Goal: Information Seeking & Learning: Learn about a topic

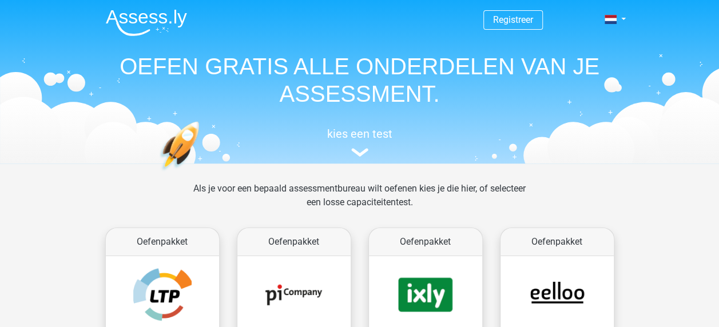
click at [703, 149] on header "Registreer Nederlands English" at bounding box center [359, 82] width 719 height 164
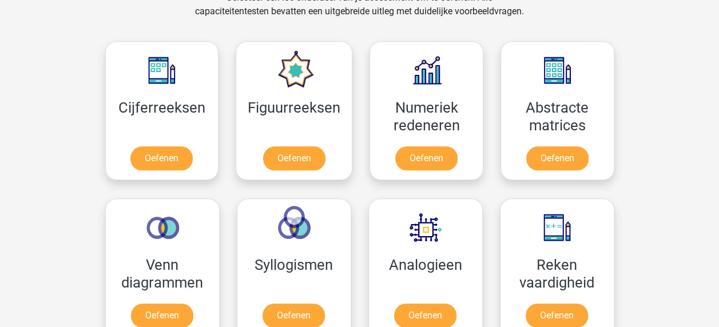
scroll to position [519, 0]
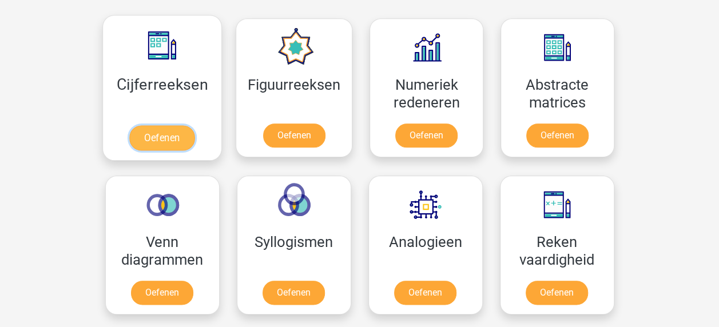
click at [154, 130] on link "Oefenen" at bounding box center [161, 137] width 65 height 25
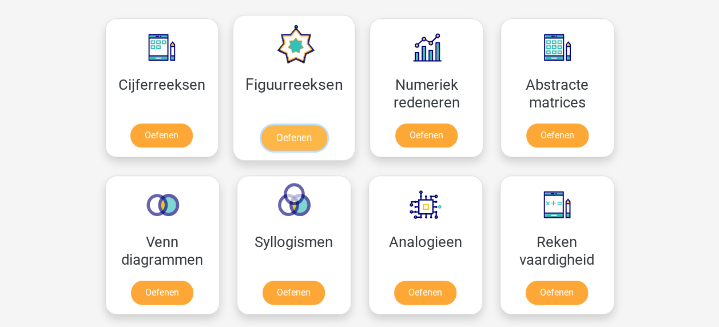
click at [294, 134] on link "Oefenen" at bounding box center [294, 137] width 65 height 25
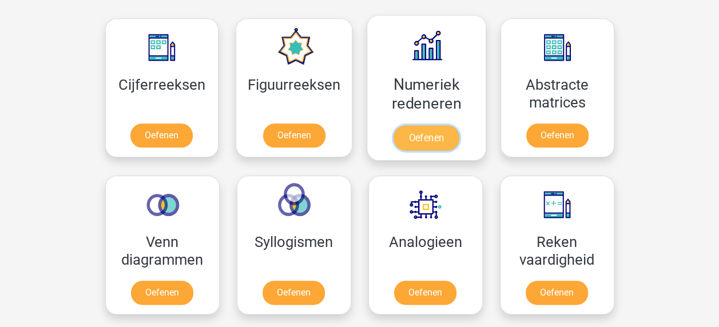
click at [428, 130] on link "Oefenen" at bounding box center [426, 137] width 65 height 25
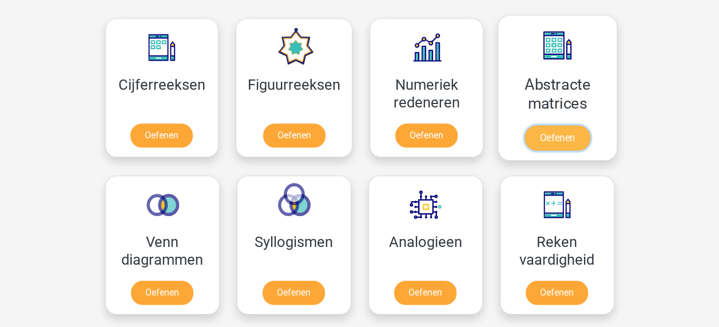
click at [557, 125] on link "Oefenen" at bounding box center [557, 137] width 65 height 25
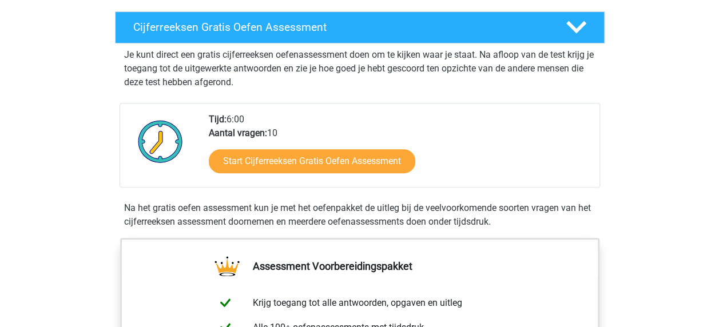
scroll to position [198, 0]
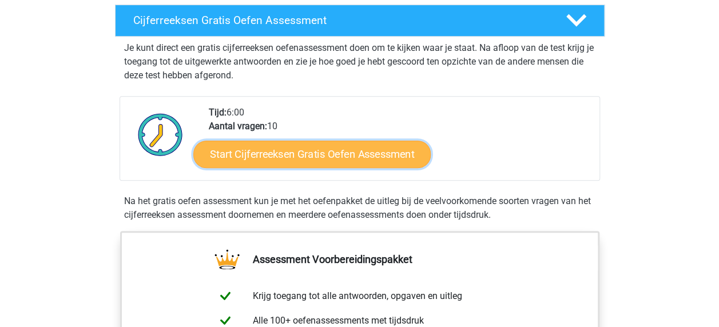
click at [366, 168] on link "Start Cijferreeksen Gratis Oefen Assessment" at bounding box center [312, 153] width 238 height 27
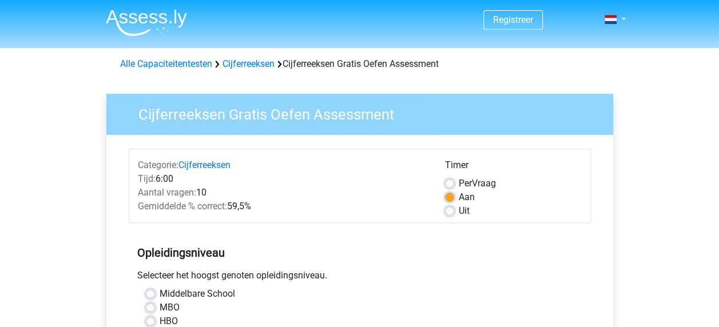
click at [366, 171] on div "Categorie: Cijferreeksen" at bounding box center [282, 166] width 307 height 14
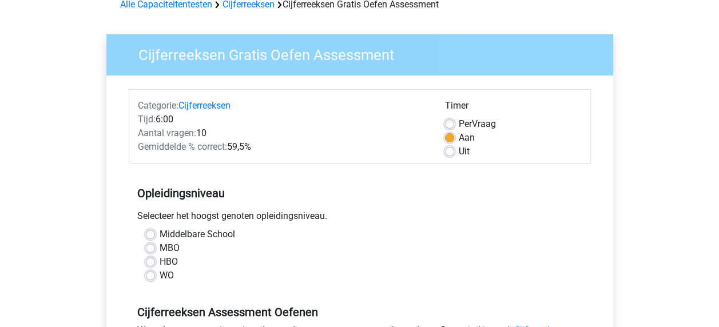
scroll to position [114, 0]
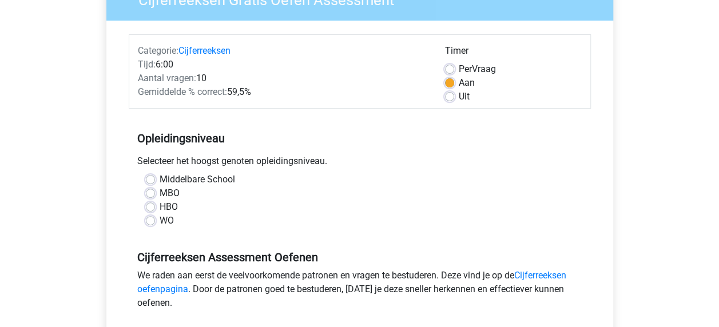
click at [160, 221] on label "WO" at bounding box center [167, 221] width 14 height 14
click at [153, 221] on input "WO" at bounding box center [150, 219] width 9 height 11
radio input "true"
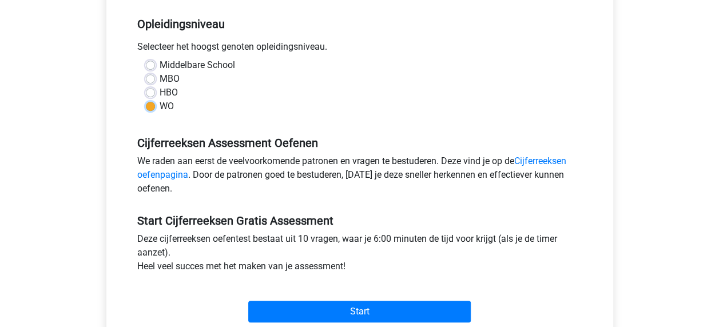
scroll to position [286, 0]
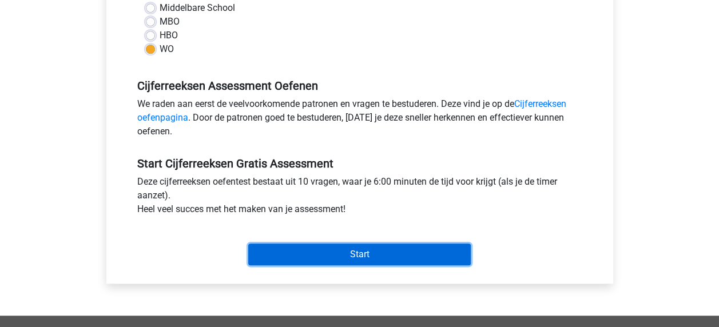
click at [348, 255] on input "Start" at bounding box center [359, 255] width 223 height 22
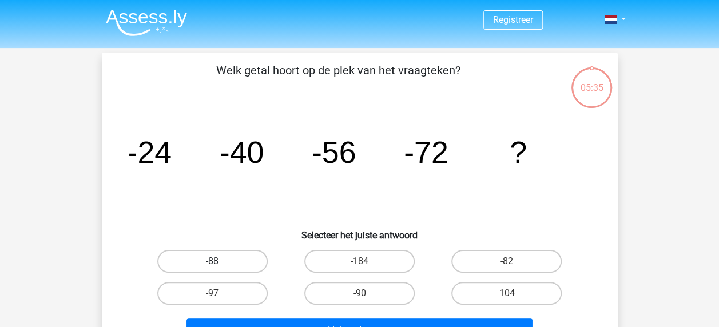
click at [208, 258] on label "-88" at bounding box center [212, 261] width 110 height 23
click at [212, 262] on input "-88" at bounding box center [215, 265] width 7 height 7
radio input "true"
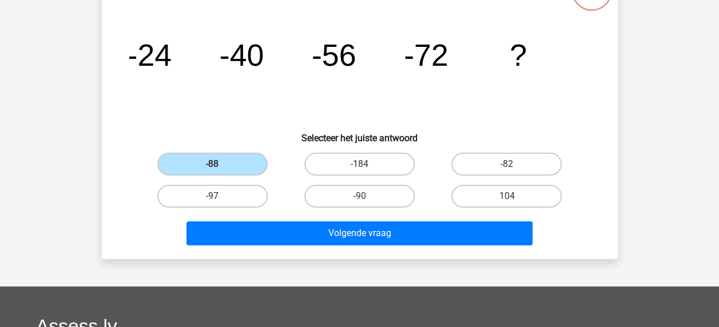
scroll to position [114, 0]
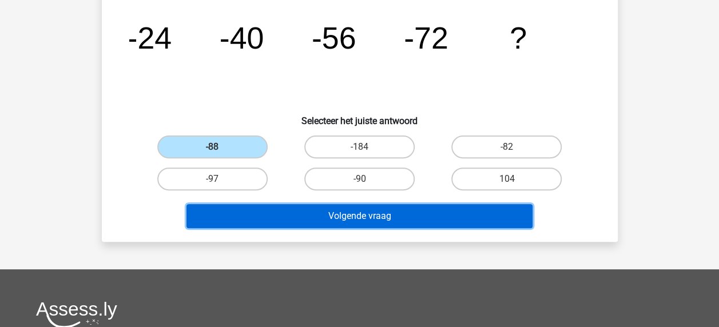
click at [357, 215] on button "Volgende vraag" at bounding box center [360, 216] width 346 height 24
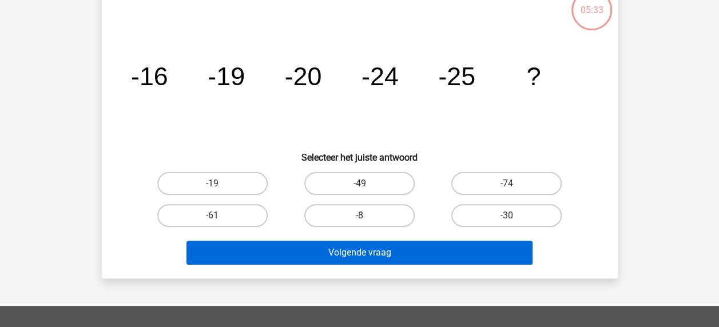
scroll to position [53, 0]
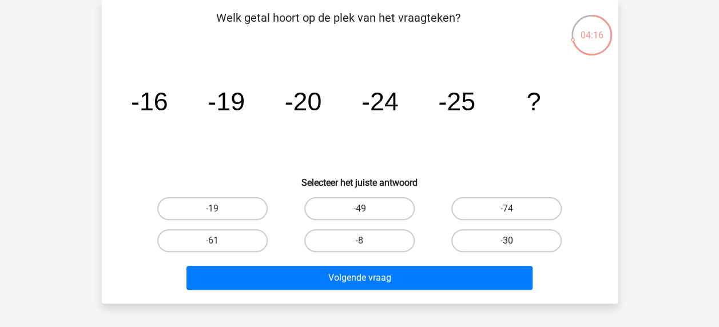
click at [519, 232] on label "-30" at bounding box center [507, 241] width 110 height 23
click at [515, 241] on input "-30" at bounding box center [510, 244] width 7 height 7
radio input "true"
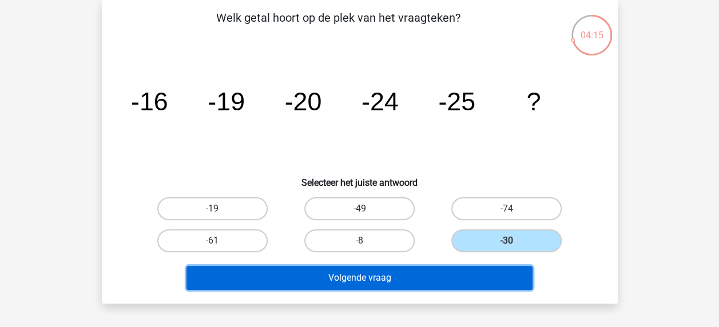
click at [429, 279] on button "Volgende vraag" at bounding box center [360, 278] width 346 height 24
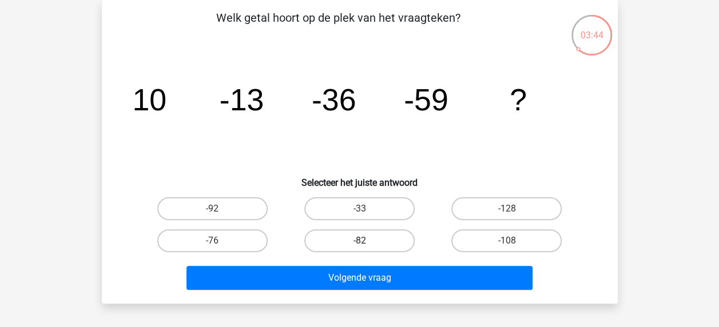
click at [370, 243] on label "-82" at bounding box center [359, 241] width 110 height 23
click at [367, 243] on input "-82" at bounding box center [362, 244] width 7 height 7
radio input "true"
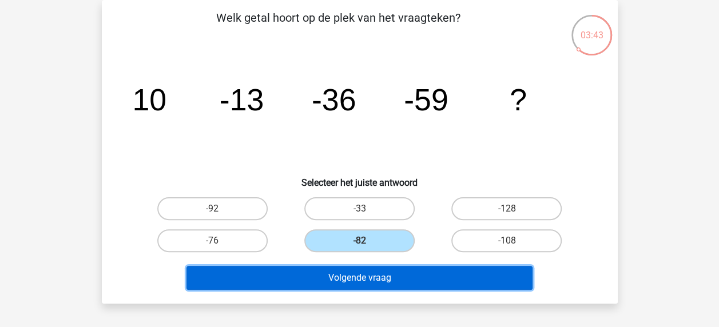
click at [375, 279] on button "Volgende vraag" at bounding box center [360, 278] width 346 height 24
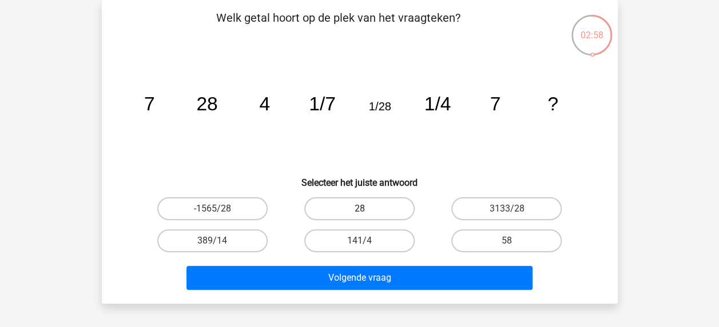
click at [391, 203] on label "28" at bounding box center [359, 208] width 110 height 23
click at [367, 209] on input "28" at bounding box center [362, 212] width 7 height 7
radio input "true"
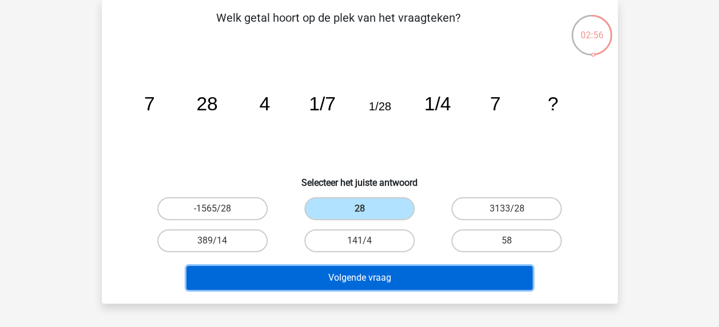
click at [376, 276] on button "Volgende vraag" at bounding box center [360, 278] width 346 height 24
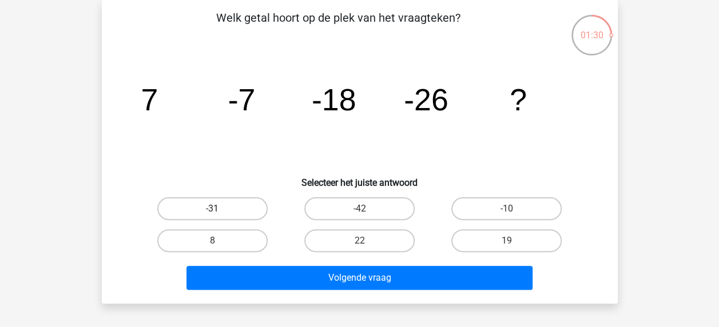
click at [227, 206] on label "-31" at bounding box center [212, 208] width 110 height 23
click at [220, 209] on input "-31" at bounding box center [215, 212] width 7 height 7
radio input "true"
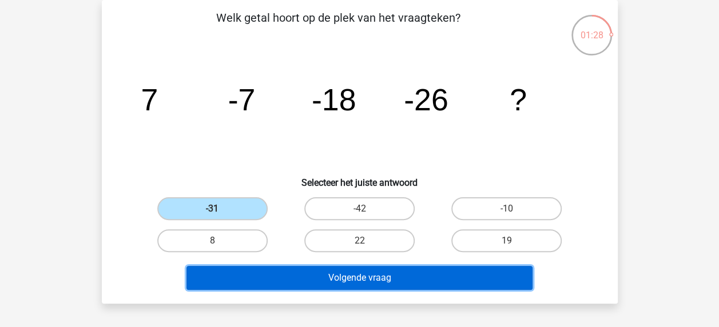
click at [351, 274] on button "Volgende vraag" at bounding box center [360, 278] width 346 height 24
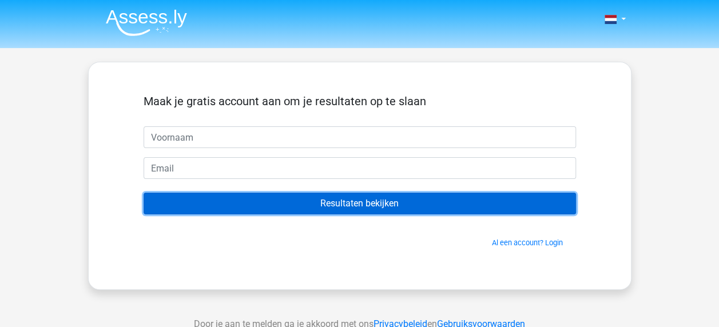
click at [371, 207] on input "Resultaten bekijken" at bounding box center [360, 204] width 433 height 22
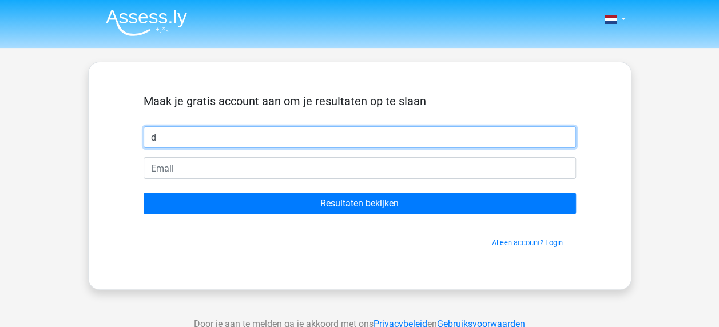
type input "d"
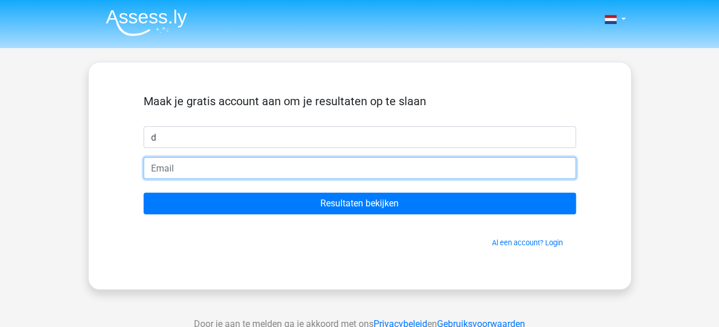
click at [307, 171] on input "email" at bounding box center [360, 168] width 433 height 22
type input "[EMAIL_ADDRESS][DOMAIN_NAME]"
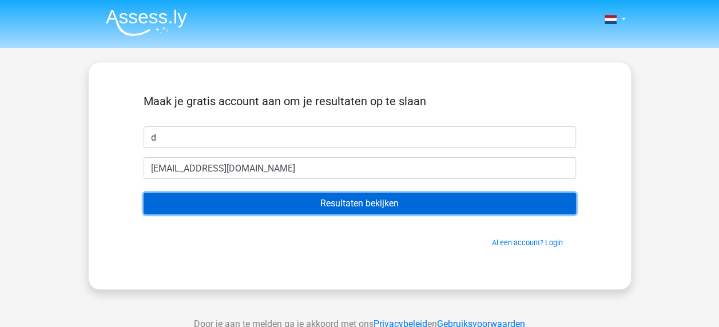
click at [378, 205] on input "Resultaten bekijken" at bounding box center [360, 204] width 433 height 22
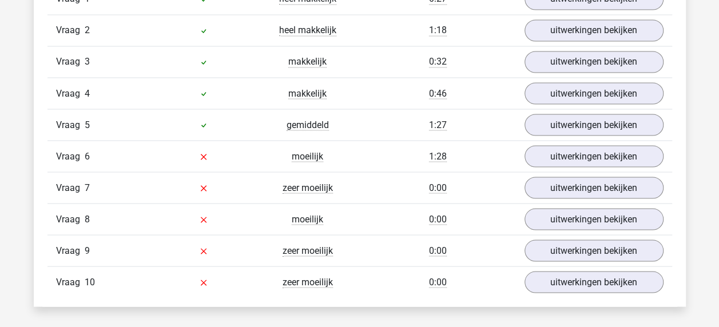
scroll to position [1007, 0]
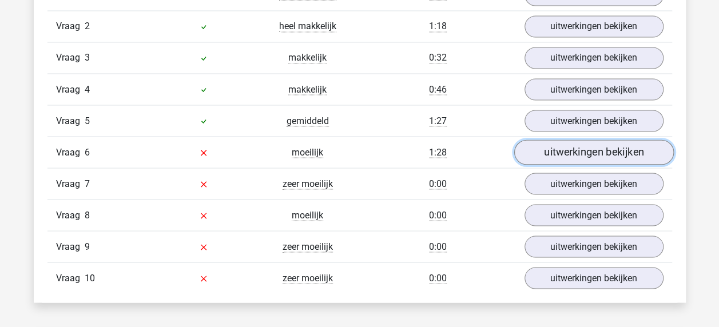
click at [605, 152] on link "uitwerkingen bekijken" at bounding box center [594, 152] width 160 height 25
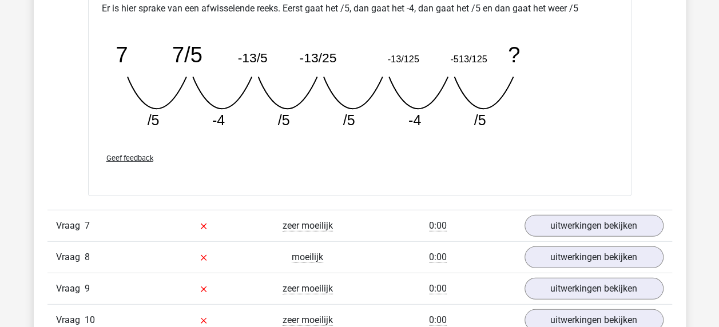
scroll to position [1488, 0]
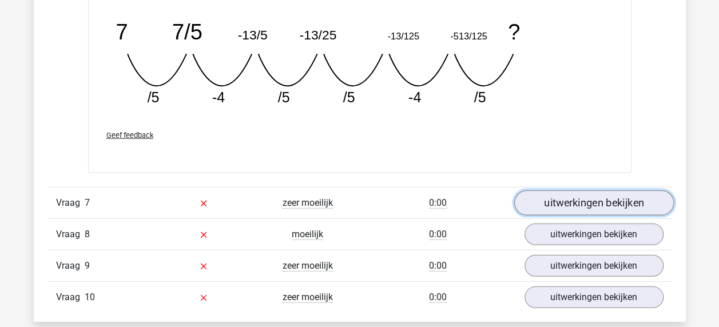
click at [638, 202] on link "uitwerkingen bekijken" at bounding box center [594, 203] width 160 height 25
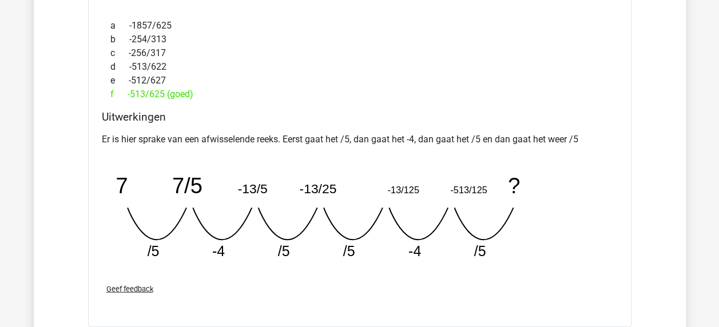
scroll to position [1335, 0]
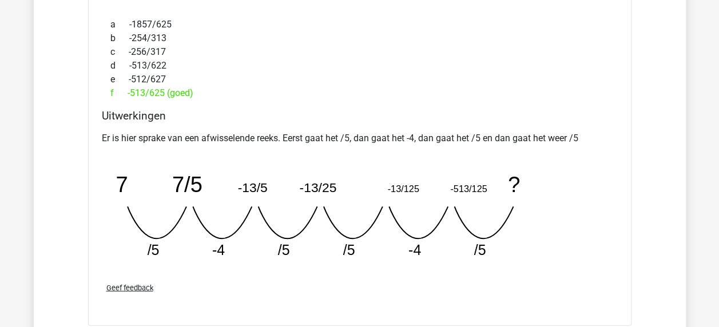
drag, startPoint x: 723, startPoint y: 322, endPoint x: 541, endPoint y: 43, distance: 332.9
click at [541, 45] on div "c -256/317" at bounding box center [360, 52] width 516 height 14
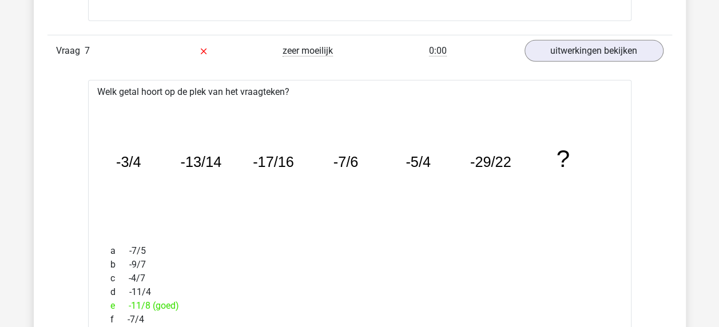
scroll to position [1617, 0]
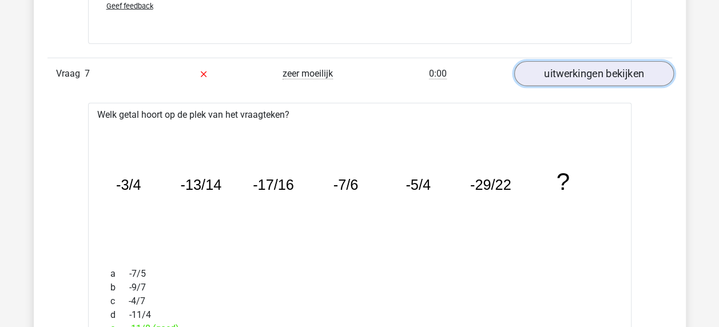
click at [632, 76] on link "uitwerkingen bekijken" at bounding box center [594, 73] width 160 height 25
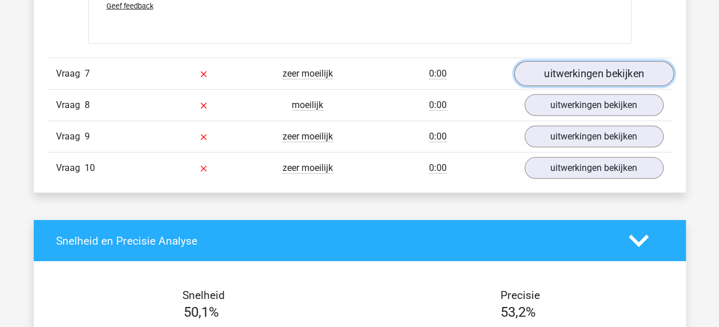
click at [632, 76] on link "uitwerkingen bekijken" at bounding box center [594, 73] width 160 height 25
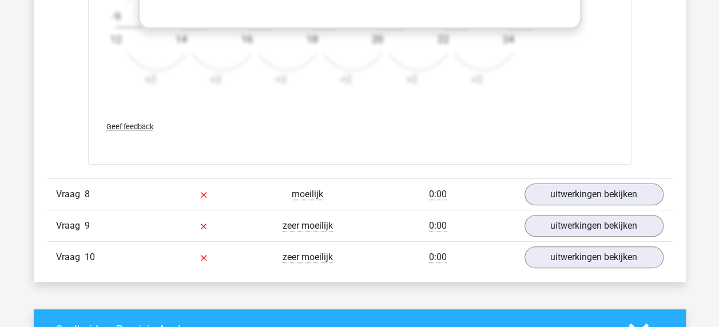
scroll to position [2236, 0]
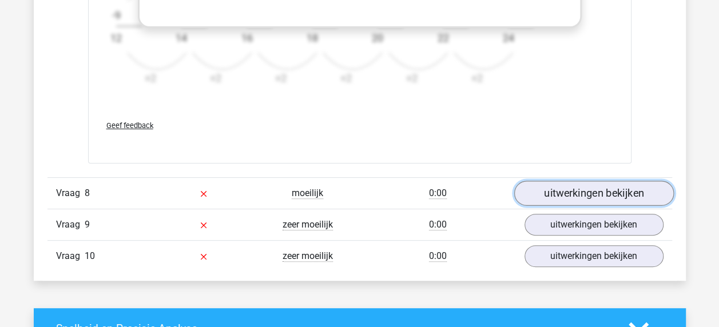
click at [596, 185] on link "uitwerkingen bekijken" at bounding box center [594, 193] width 160 height 25
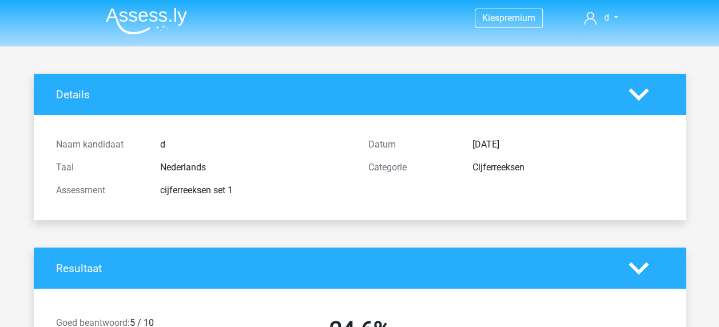
scroll to position [0, 0]
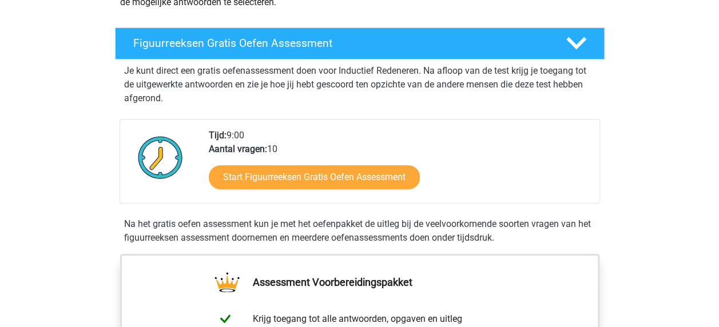
scroll to position [229, 0]
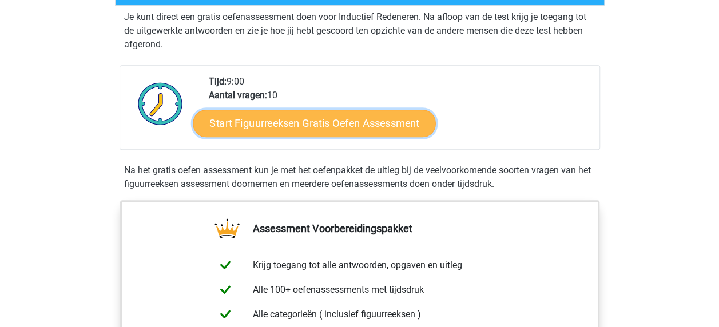
click at [322, 117] on link "Start Figuurreeksen Gratis Oefen Assessment" at bounding box center [314, 122] width 243 height 27
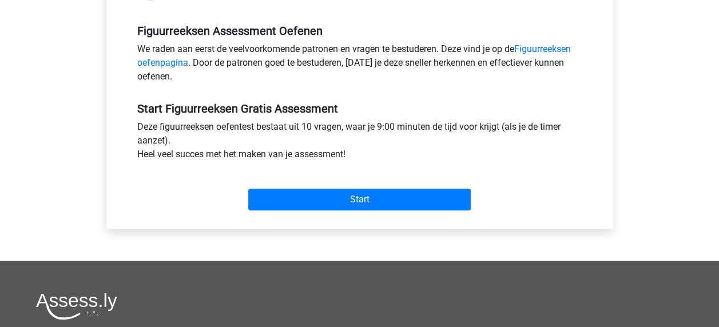
scroll to position [343, 0]
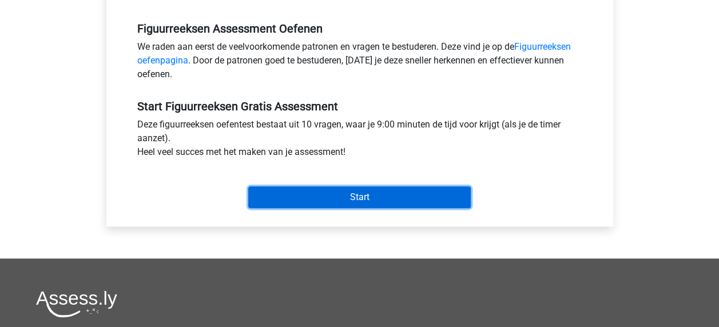
click at [348, 198] on input "Start" at bounding box center [359, 198] width 223 height 22
click at [352, 187] on input "Start" at bounding box center [359, 198] width 223 height 22
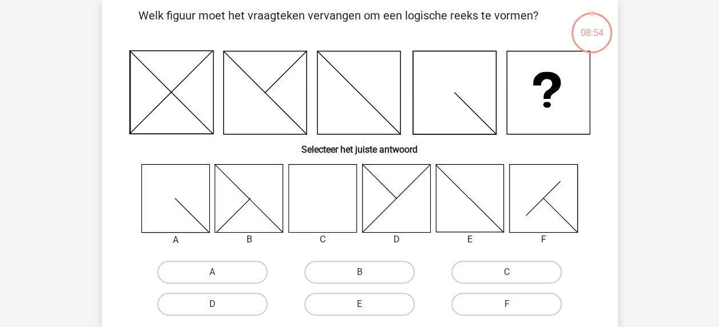
scroll to position [57, 0]
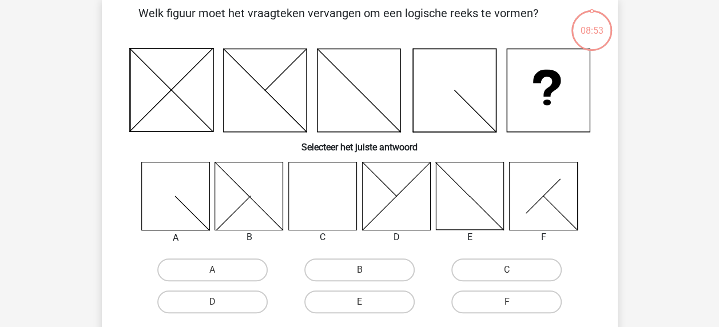
click at [334, 200] on icon at bounding box center [322, 196] width 68 height 68
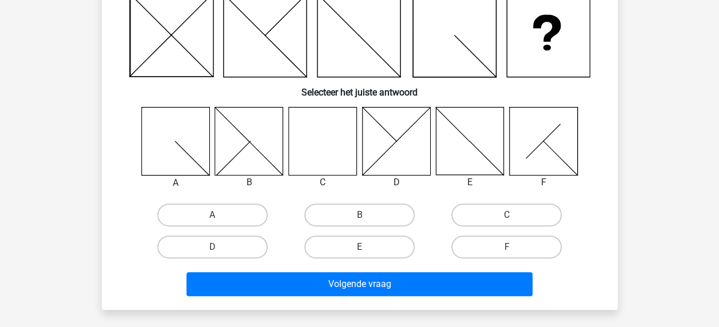
scroll to position [114, 0]
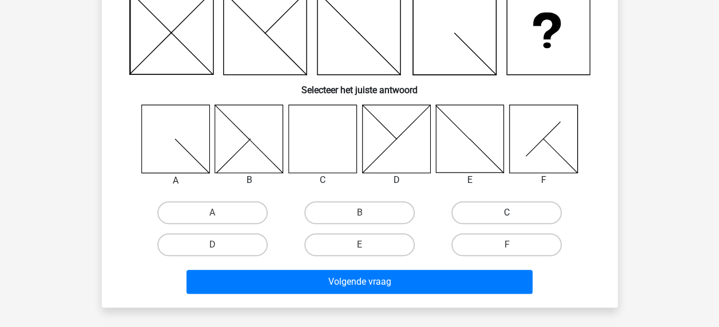
click at [509, 208] on label "C" at bounding box center [507, 212] width 110 height 23
click at [509, 213] on input "C" at bounding box center [510, 216] width 7 height 7
radio input "true"
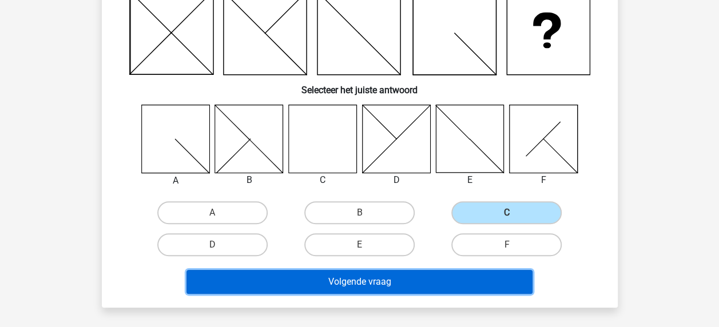
click at [383, 282] on button "Volgende vraag" at bounding box center [360, 282] width 346 height 24
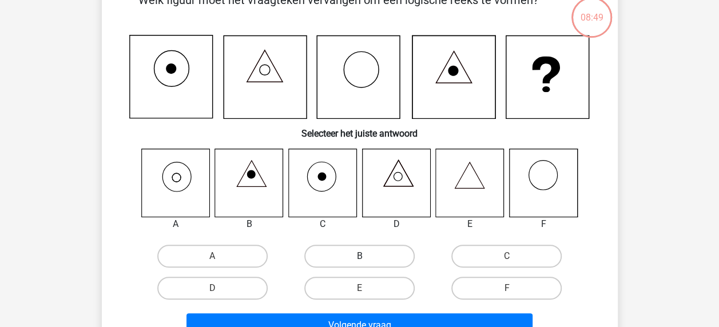
scroll to position [53, 0]
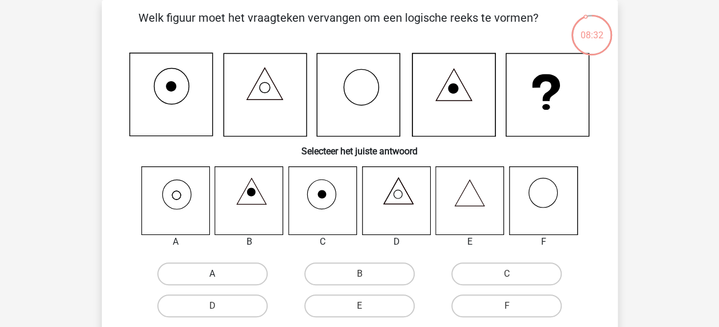
click at [214, 274] on label "A" at bounding box center [212, 274] width 110 height 23
click at [214, 274] on input "A" at bounding box center [215, 277] width 7 height 7
radio input "true"
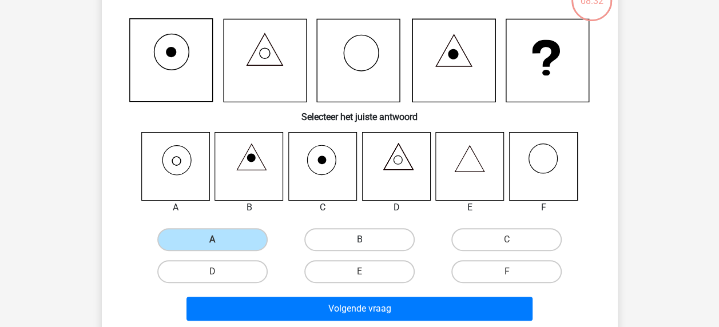
scroll to position [224, 0]
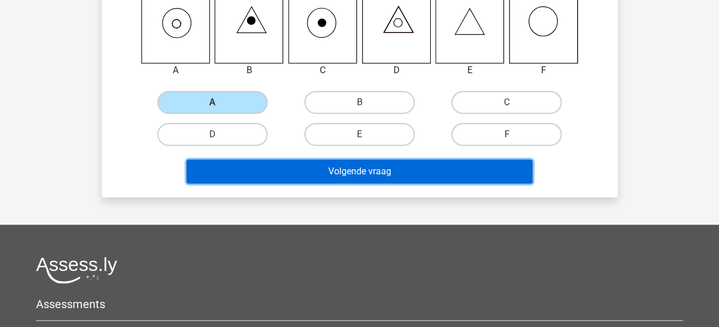
click at [369, 171] on button "Volgende vraag" at bounding box center [360, 172] width 346 height 24
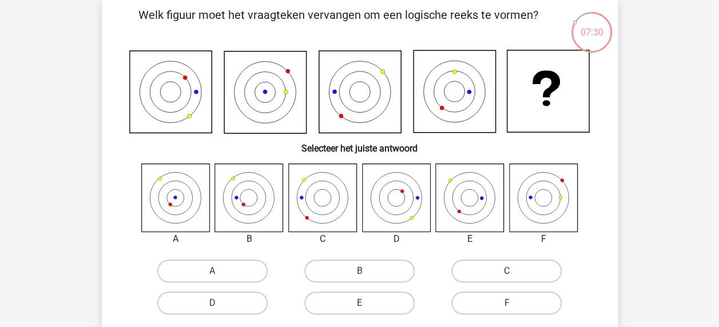
scroll to position [57, 0]
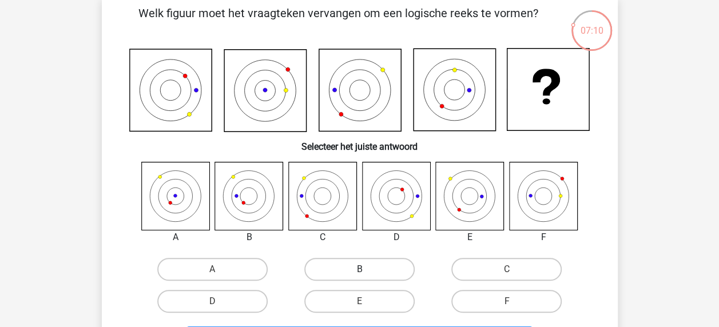
click at [343, 264] on label "B" at bounding box center [359, 269] width 110 height 23
click at [359, 270] on input "B" at bounding box center [362, 273] width 7 height 7
radio input "true"
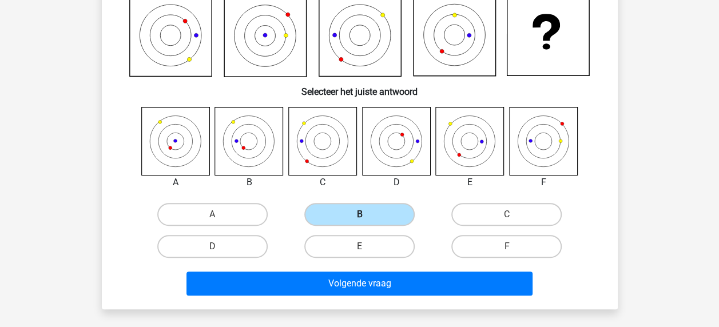
scroll to position [114, 0]
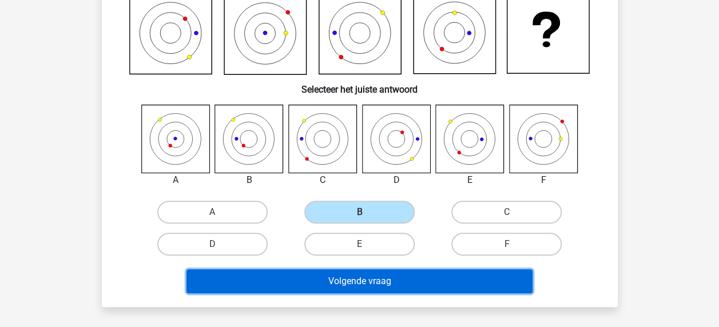
click at [343, 275] on button "Volgende vraag" at bounding box center [360, 282] width 346 height 24
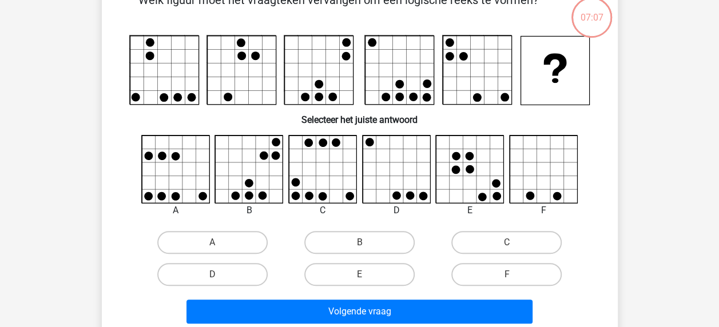
scroll to position [53, 0]
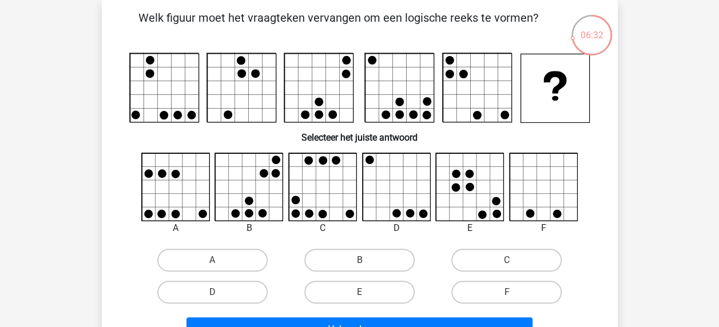
click at [580, 38] on div "06:32" at bounding box center [592, 28] width 43 height 29
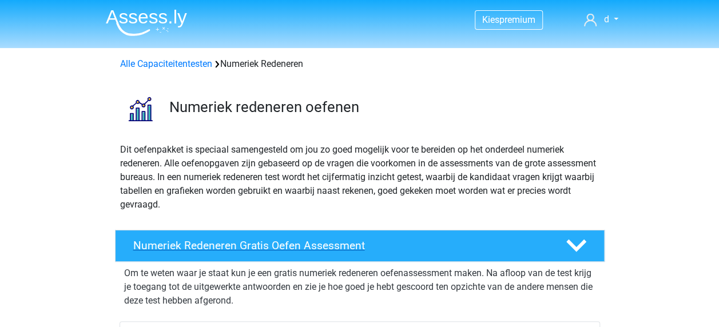
drag, startPoint x: 318, startPoint y: 244, endPoint x: 321, endPoint y: 233, distance: 11.7
click at [318, 244] on h4 "Numeriek Redeneren Gratis Oefen Assessment" at bounding box center [340, 245] width 414 height 13
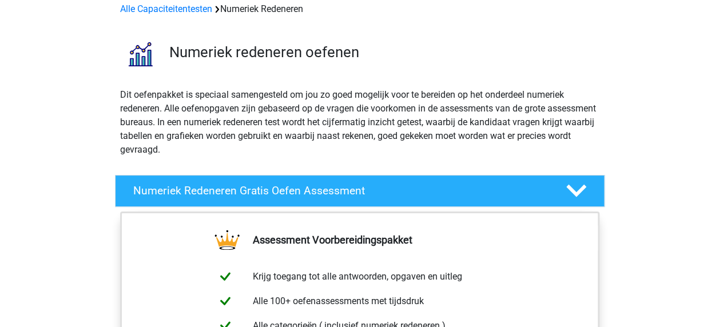
scroll to position [57, 0]
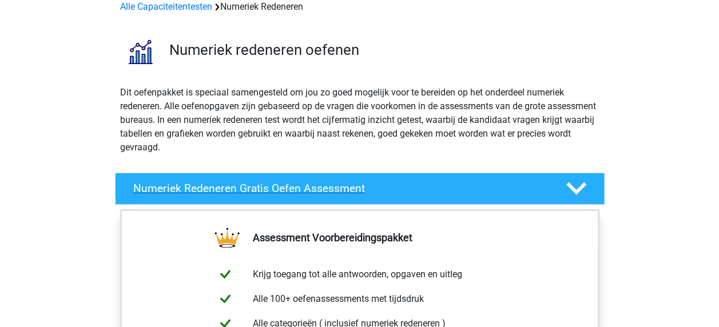
click at [237, 190] on h4 "Numeriek Redeneren Gratis Oefen Assessment" at bounding box center [340, 188] width 414 height 13
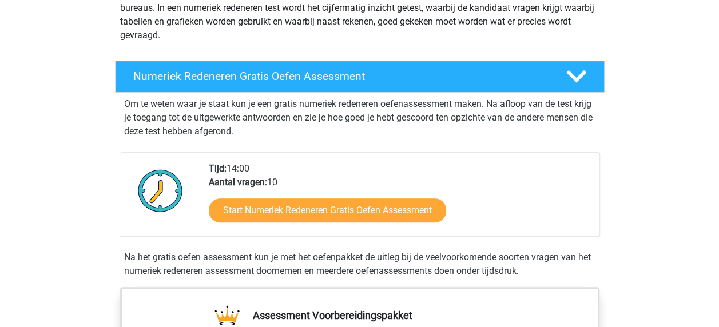
scroll to position [172, 0]
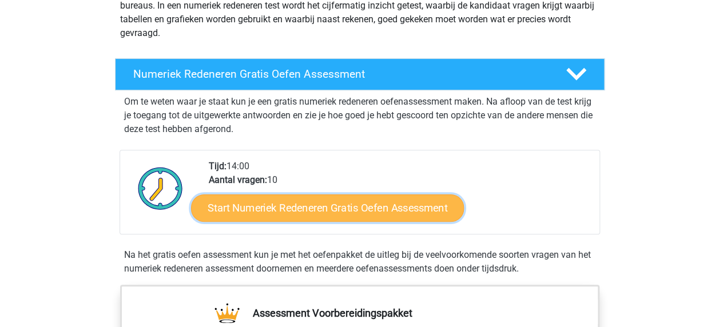
click at [314, 215] on link "Start Numeriek Redeneren Gratis Oefen Assessment" at bounding box center [327, 207] width 273 height 27
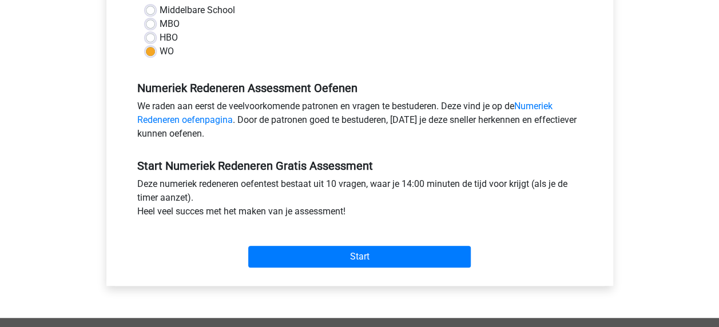
scroll to position [286, 0]
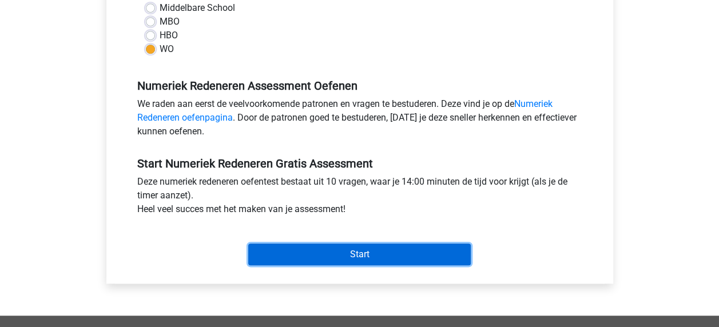
click at [370, 255] on input "Start" at bounding box center [359, 255] width 223 height 22
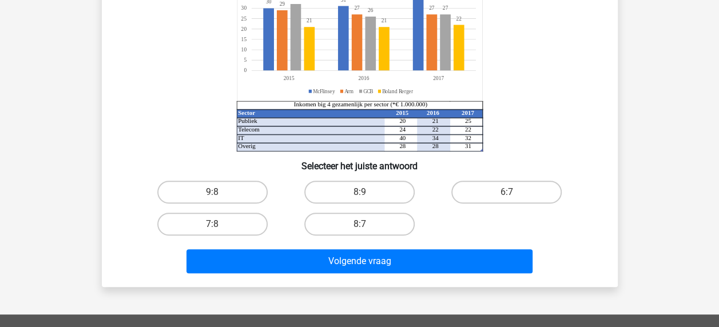
scroll to position [172, 0]
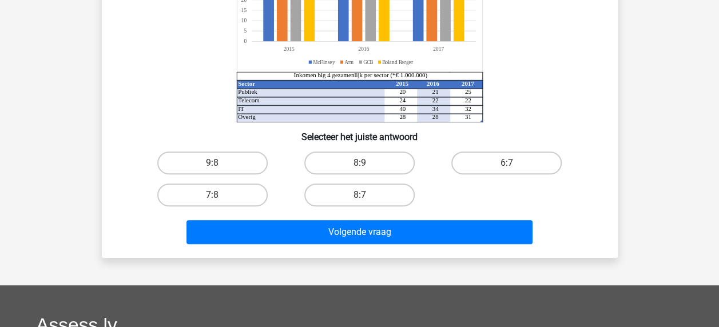
click at [361, 195] on input "8:7" at bounding box center [362, 198] width 7 height 7
radio input "true"
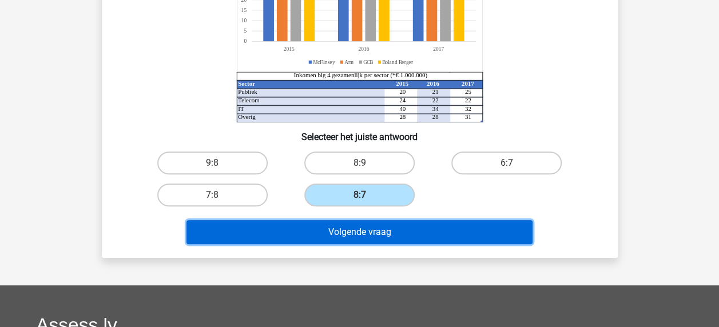
click at [375, 238] on button "Volgende vraag" at bounding box center [360, 232] width 346 height 24
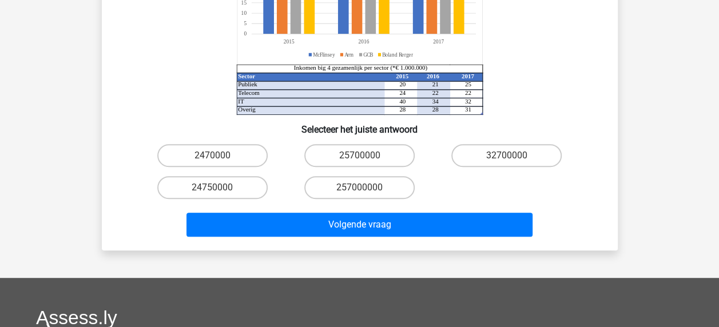
scroll to position [229, 0]
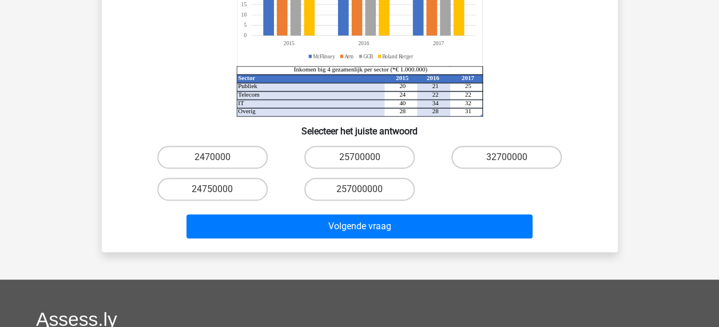
click at [216, 189] on input "24750000" at bounding box center [215, 192] width 7 height 7
radio input "true"
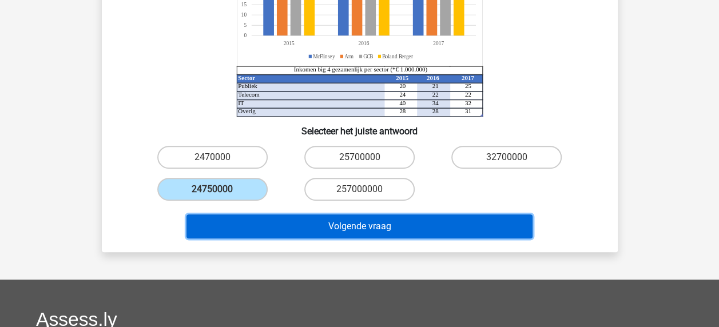
click at [361, 215] on button "Volgende vraag" at bounding box center [360, 227] width 346 height 24
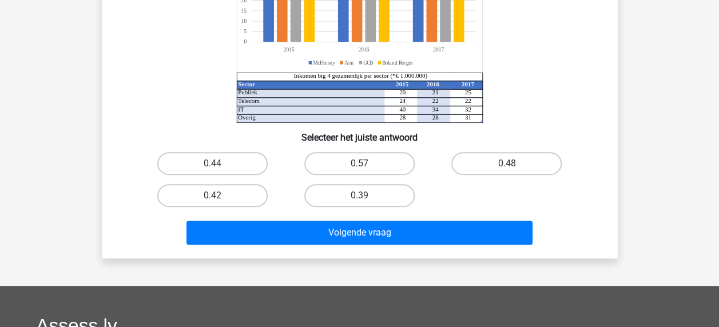
scroll to position [167, 0]
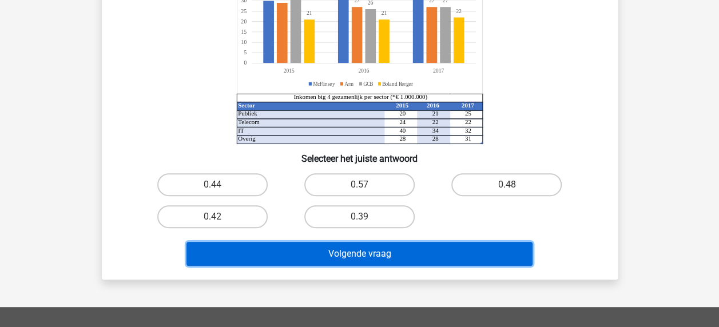
click at [367, 251] on button "Volgende vraag" at bounding box center [360, 254] width 346 height 24
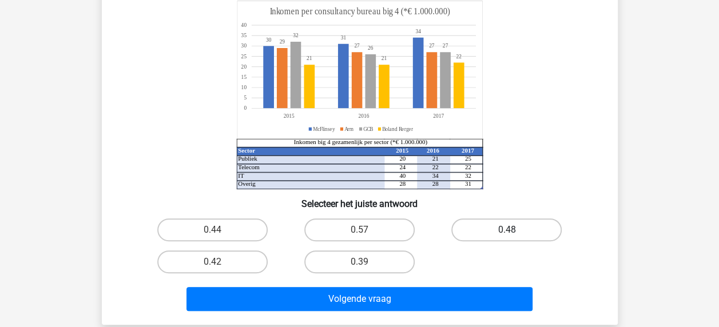
scroll to position [172, 0]
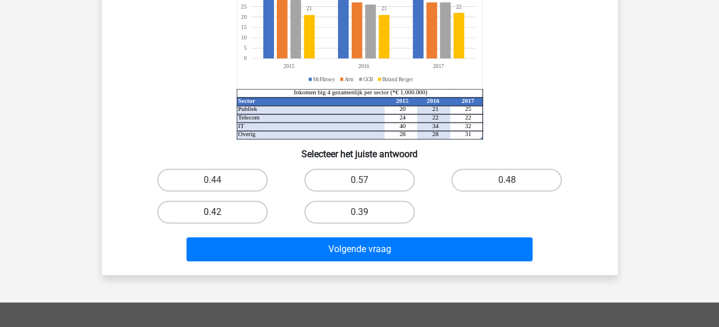
click at [224, 211] on label "0.42" at bounding box center [212, 212] width 110 height 23
click at [220, 212] on input "0.42" at bounding box center [215, 215] width 7 height 7
radio input "true"
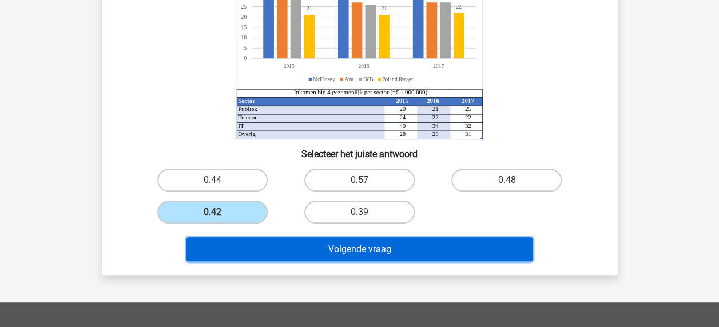
click at [347, 248] on button "Volgende vraag" at bounding box center [360, 250] width 346 height 24
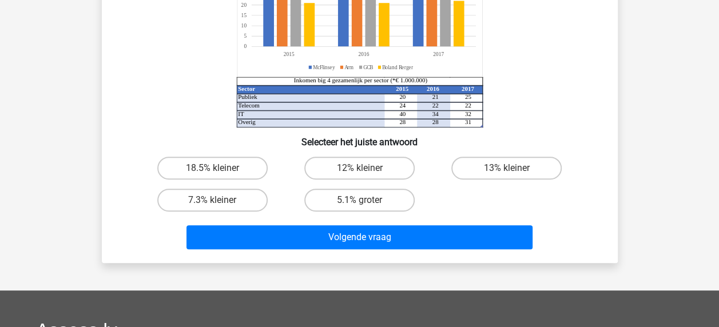
scroll to position [167, 0]
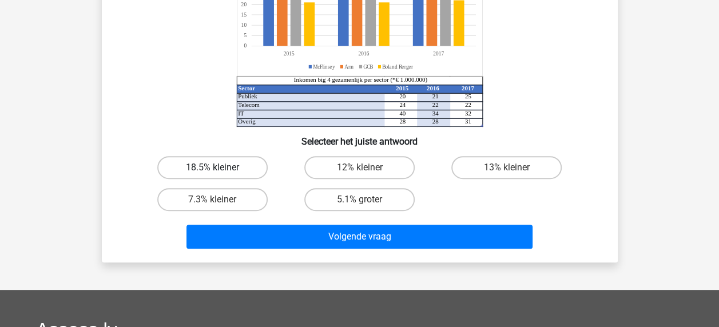
click at [250, 175] on label "18.5% kleiner" at bounding box center [212, 167] width 110 height 23
click at [220, 175] on input "18.5% kleiner" at bounding box center [215, 171] width 7 height 7
radio input "true"
click at [480, 169] on label "13% kleiner" at bounding box center [507, 167] width 110 height 23
click at [507, 169] on input "13% kleiner" at bounding box center [510, 171] width 7 height 7
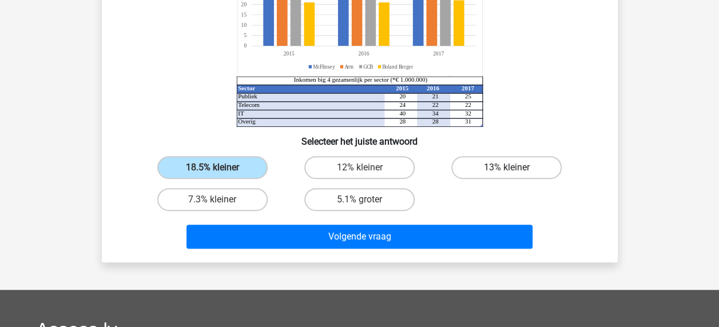
radio input "true"
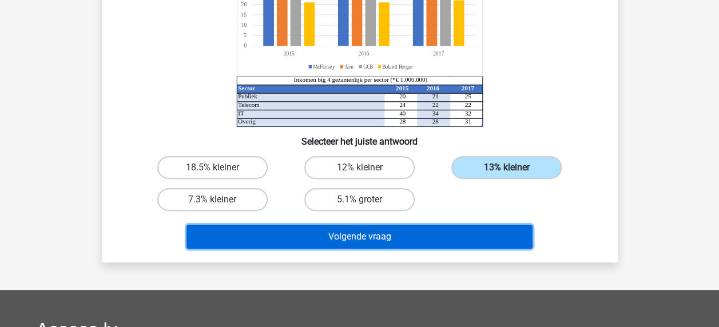
click at [313, 240] on button "Volgende vraag" at bounding box center [360, 237] width 346 height 24
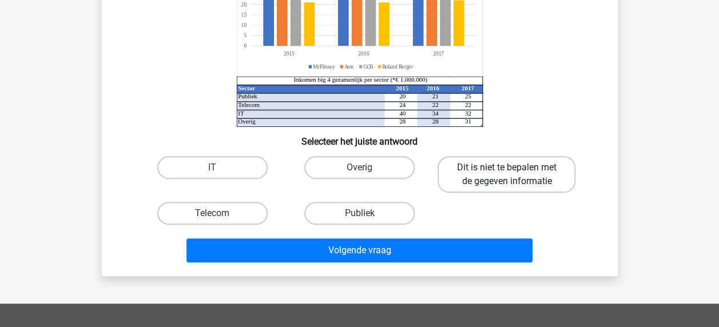
click at [489, 185] on label "Dit is niet te bepalen met de gegeven informatie" at bounding box center [507, 174] width 138 height 37
click at [507, 175] on input "Dit is niet te bepalen met de gegeven informatie" at bounding box center [510, 171] width 7 height 7
radio input "true"
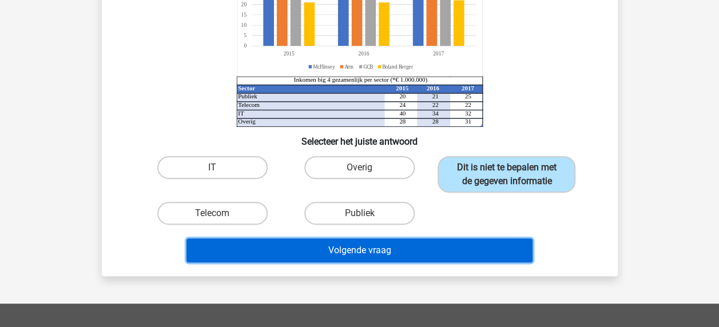
click at [326, 247] on button "Volgende vraag" at bounding box center [360, 251] width 346 height 24
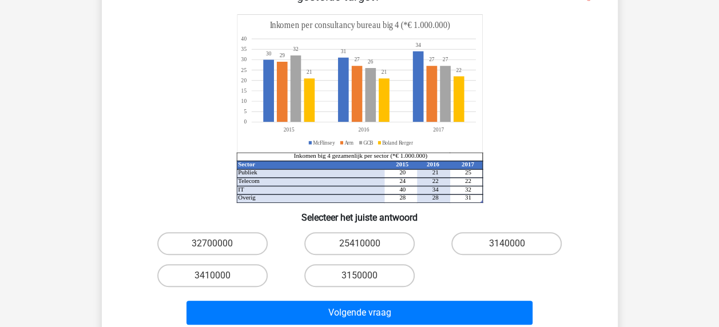
scroll to position [110, 0]
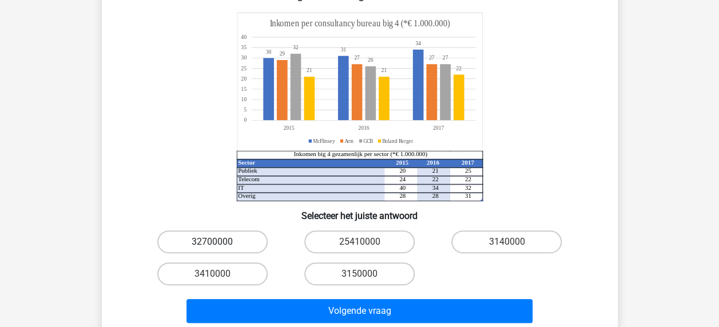
click at [245, 242] on label "32700000" at bounding box center [212, 242] width 110 height 23
click at [220, 242] on input "32700000" at bounding box center [215, 245] width 7 height 7
radio input "true"
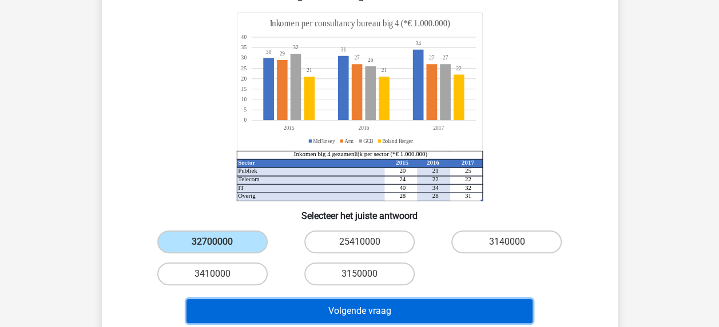
click at [343, 314] on button "Volgende vraag" at bounding box center [360, 311] width 346 height 24
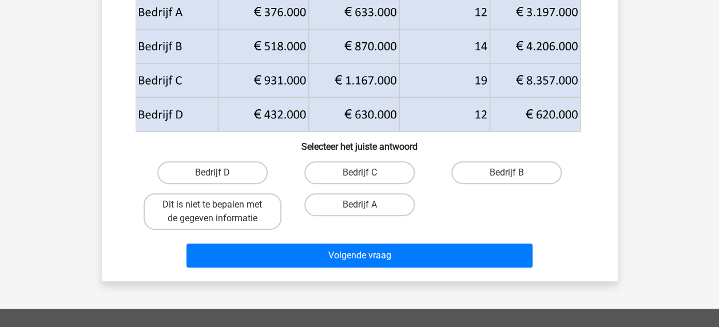
scroll to position [167, 0]
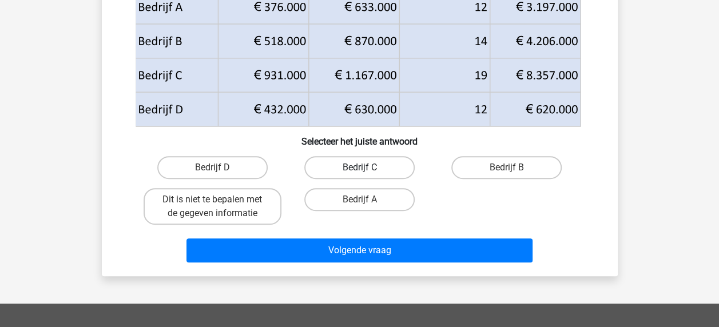
click at [348, 171] on label "Bedrijf C" at bounding box center [359, 167] width 110 height 23
click at [359, 171] on input "Bedrijf C" at bounding box center [362, 171] width 7 height 7
radio input "true"
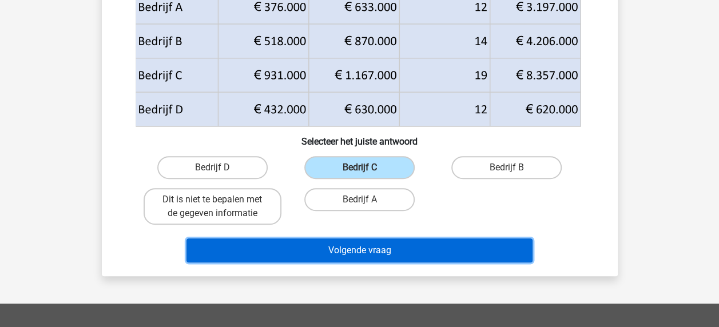
click at [376, 253] on button "Volgende vraag" at bounding box center [360, 251] width 346 height 24
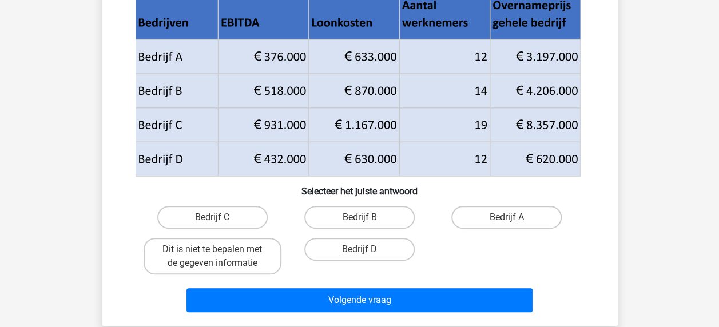
scroll to position [53, 0]
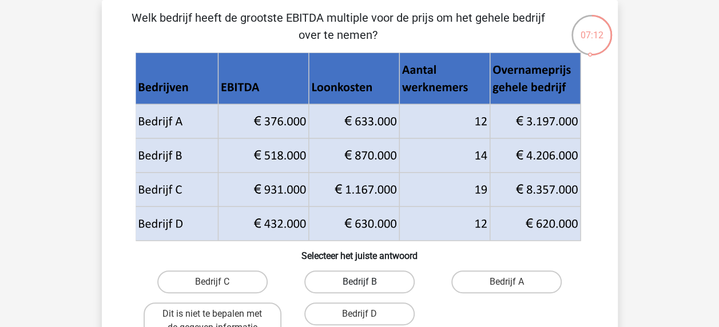
click at [359, 276] on label "Bedrijf B" at bounding box center [359, 282] width 110 height 23
click at [359, 282] on input "Bedrijf B" at bounding box center [362, 285] width 7 height 7
radio input "true"
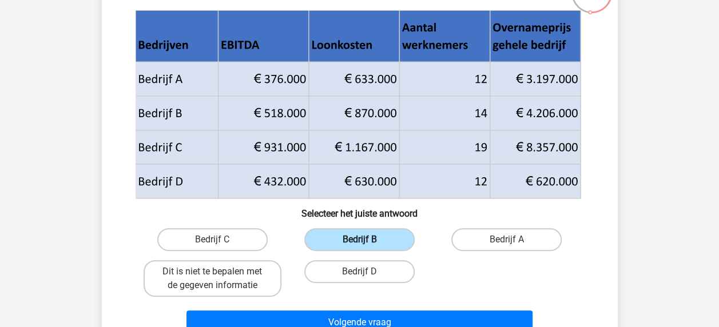
scroll to position [224, 0]
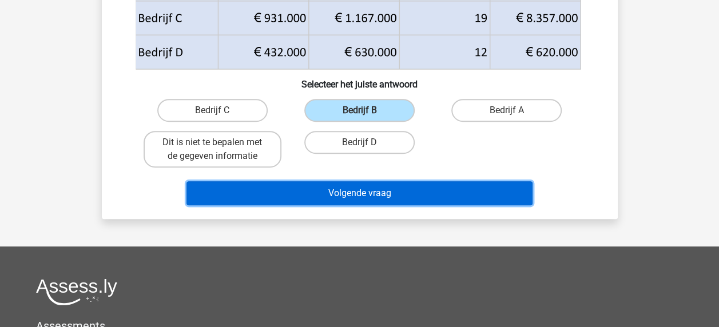
click at [356, 201] on button "Volgende vraag" at bounding box center [360, 193] width 346 height 24
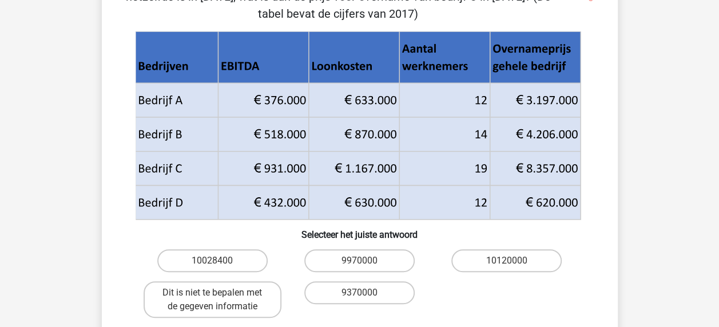
scroll to position [110, 0]
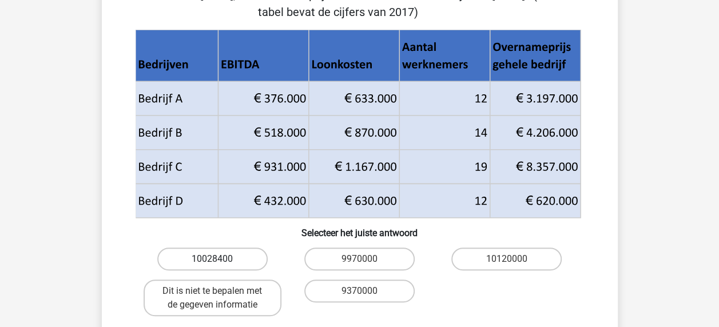
click at [241, 260] on label "10028400" at bounding box center [212, 259] width 110 height 23
click at [220, 260] on input "10028400" at bounding box center [215, 262] width 7 height 7
radio input "true"
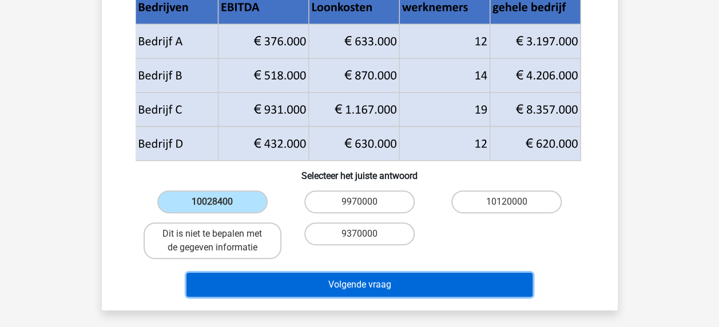
click at [311, 288] on button "Volgende vraag" at bounding box center [360, 285] width 346 height 24
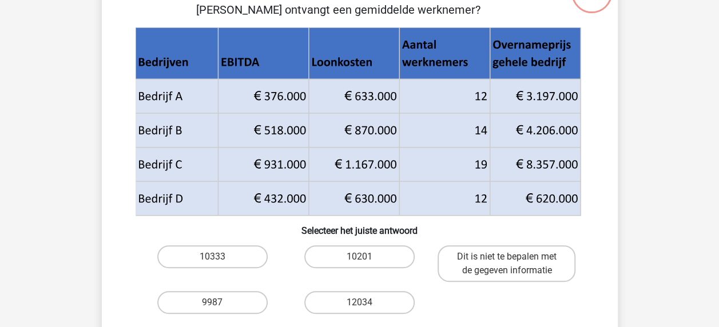
scroll to position [53, 0]
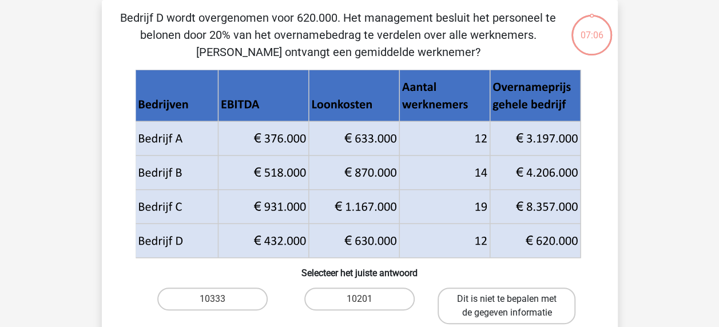
click at [522, 296] on label "Dit is niet te bepalen met de gegeven informatie" at bounding box center [507, 306] width 138 height 37
click at [515, 299] on input "Dit is niet te bepalen met de gegeven informatie" at bounding box center [510, 302] width 7 height 7
radio input "true"
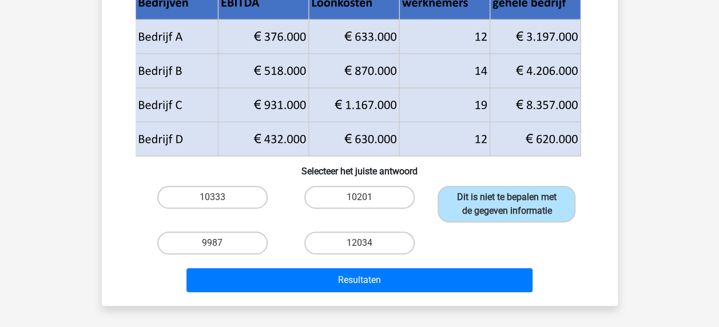
scroll to position [167, 0]
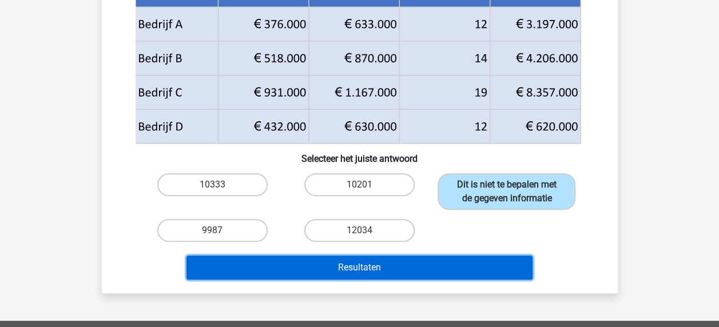
click at [382, 274] on button "Resultaten" at bounding box center [360, 268] width 346 height 24
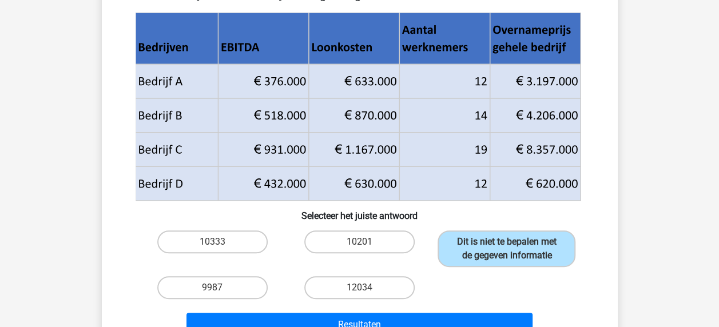
scroll to position [53, 0]
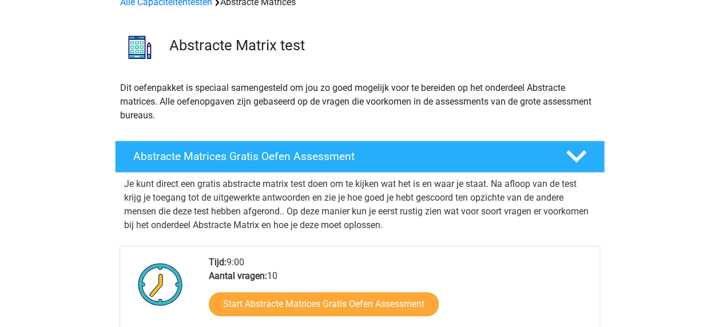
scroll to position [114, 0]
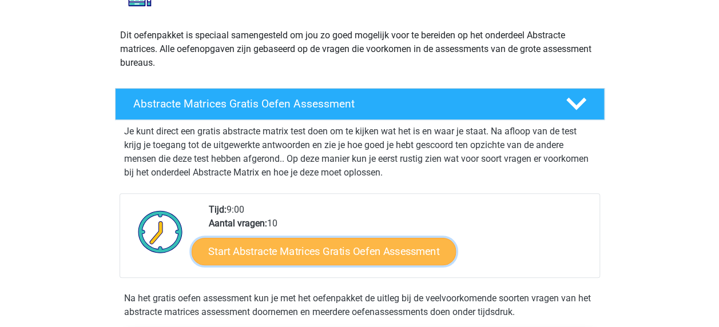
click at [373, 255] on link "Start Abstracte Matrices Gratis Oefen Assessment" at bounding box center [324, 251] width 264 height 27
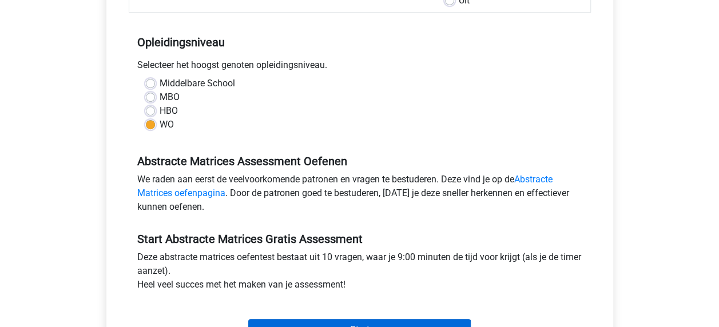
scroll to position [286, 0]
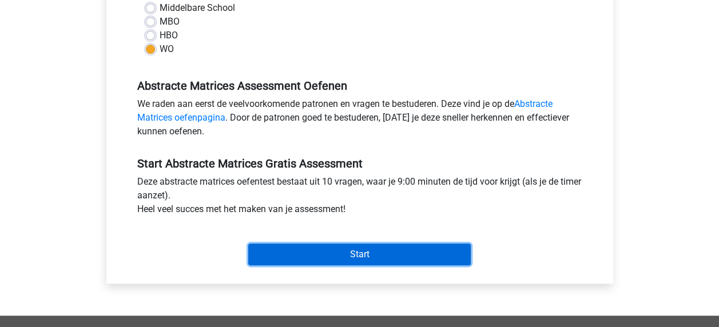
click at [334, 252] on input "Start" at bounding box center [359, 255] width 223 height 22
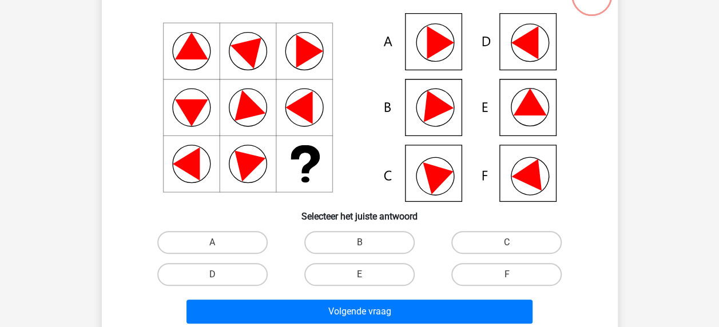
scroll to position [114, 0]
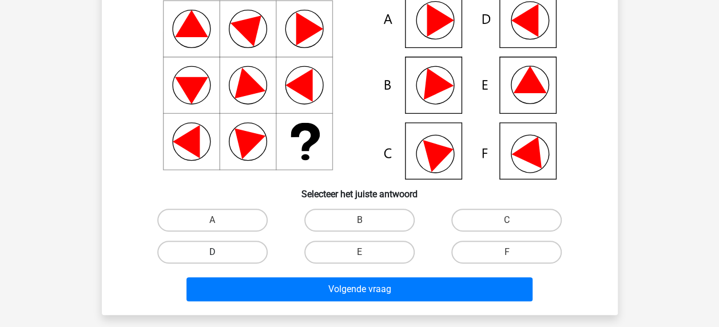
click at [243, 257] on label "D" at bounding box center [212, 252] width 110 height 23
click at [220, 257] on input "D" at bounding box center [215, 255] width 7 height 7
radio input "true"
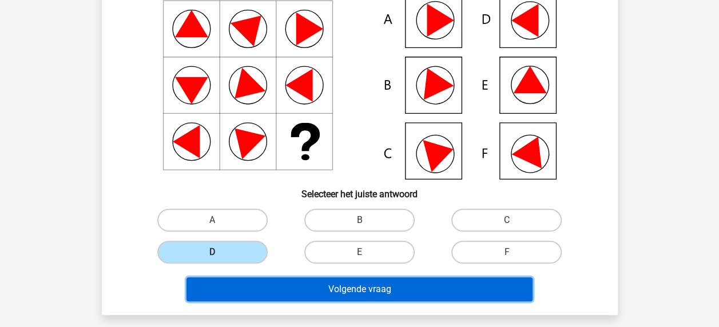
click at [321, 284] on button "Volgende vraag" at bounding box center [360, 290] width 346 height 24
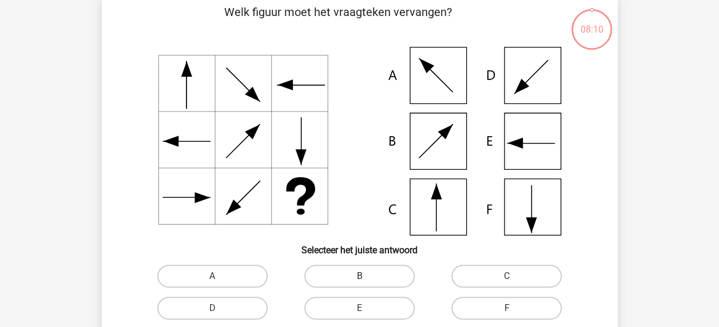
scroll to position [53, 0]
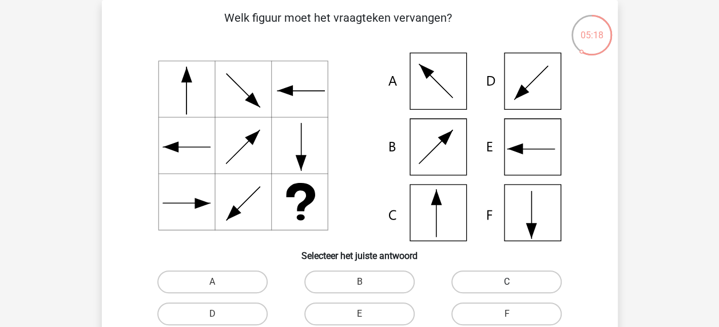
click at [504, 281] on label "C" at bounding box center [507, 282] width 110 height 23
click at [507, 282] on input "C" at bounding box center [510, 285] width 7 height 7
radio input "true"
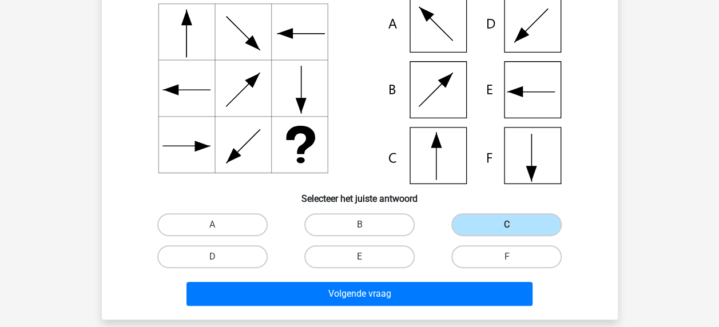
scroll to position [167, 0]
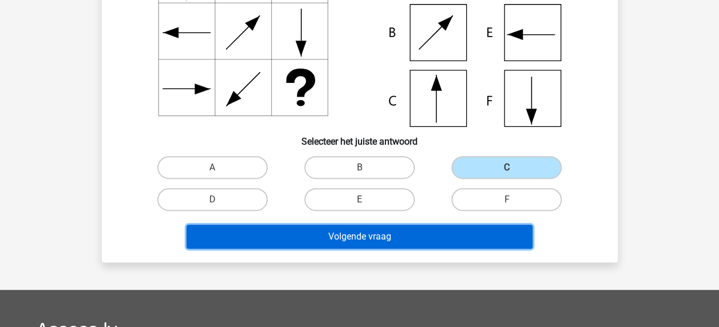
click at [366, 233] on button "Volgende vraag" at bounding box center [360, 237] width 346 height 24
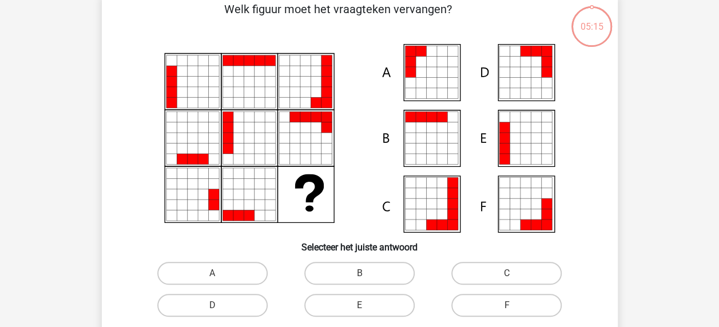
scroll to position [53, 0]
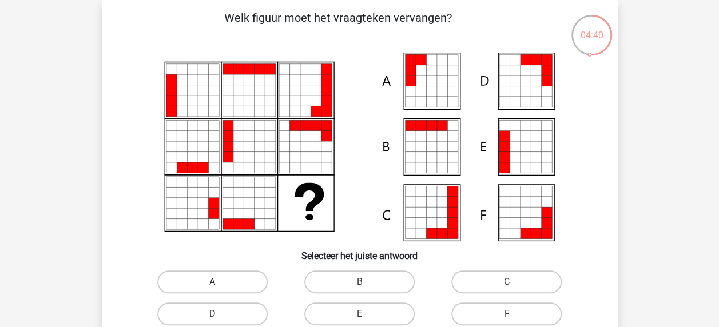
click at [226, 282] on label "A" at bounding box center [212, 282] width 110 height 23
click at [220, 282] on input "A" at bounding box center [215, 285] width 7 height 7
radio input "true"
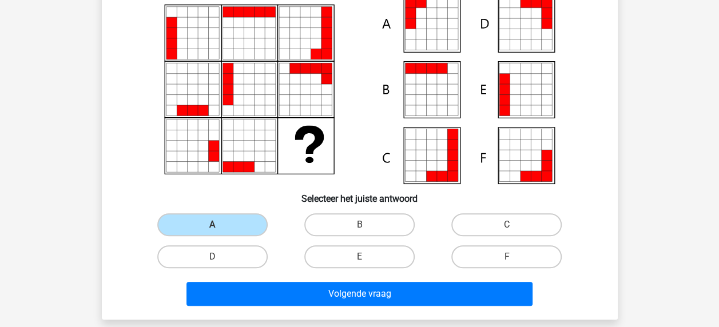
scroll to position [167, 0]
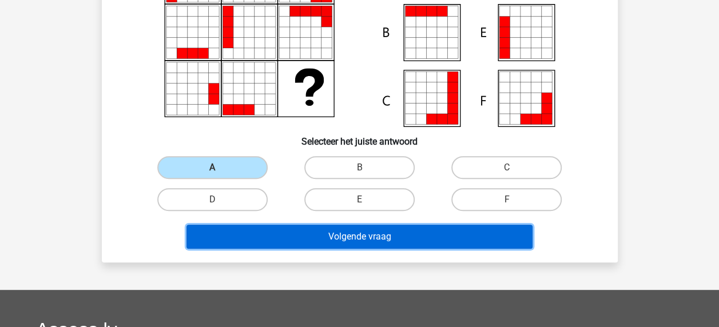
click at [384, 240] on button "Volgende vraag" at bounding box center [360, 237] width 346 height 24
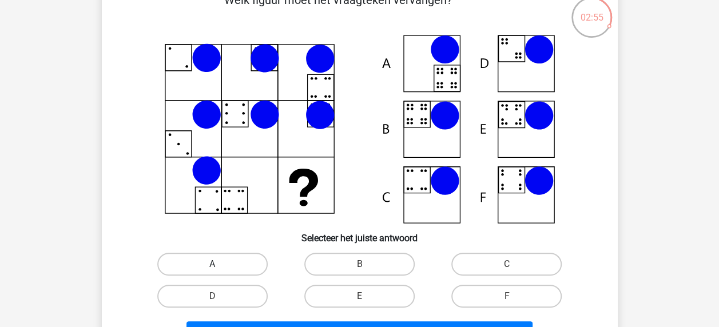
scroll to position [53, 0]
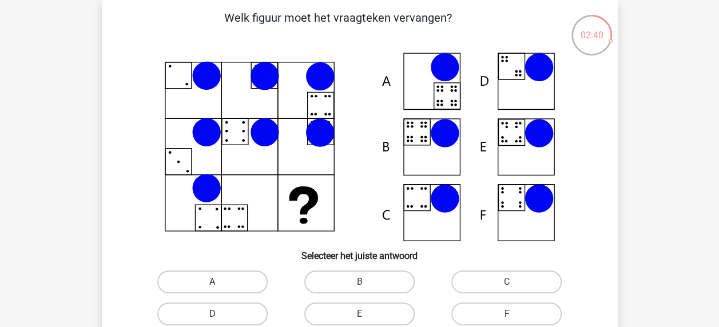
click at [212, 277] on label "A" at bounding box center [212, 282] width 110 height 23
click at [212, 282] on input "A" at bounding box center [215, 285] width 7 height 7
radio input "true"
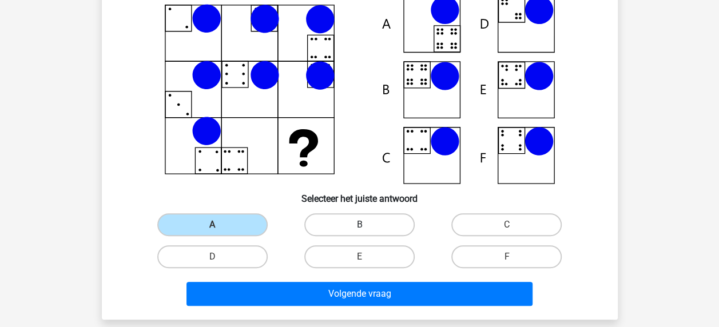
scroll to position [167, 0]
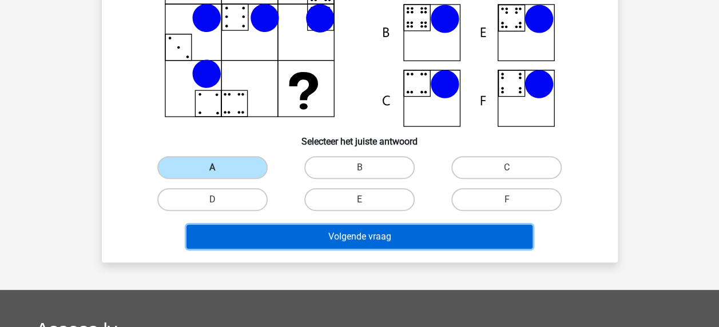
click at [369, 242] on button "Volgende vraag" at bounding box center [360, 237] width 346 height 24
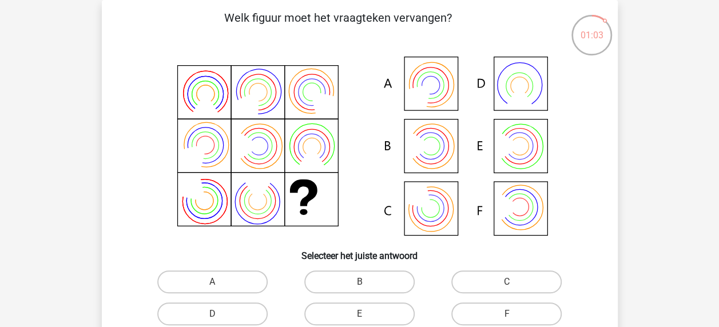
scroll to position [110, 0]
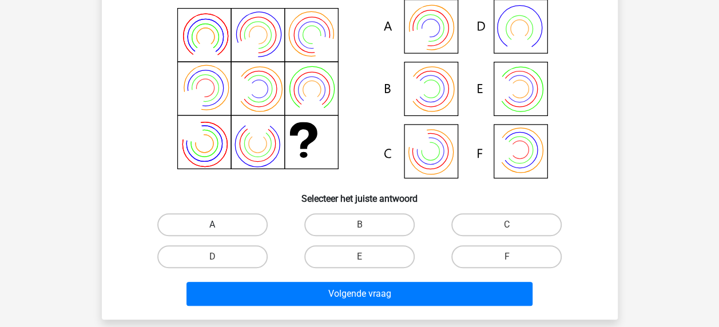
click at [225, 220] on label "A" at bounding box center [212, 224] width 110 height 23
click at [220, 225] on input "A" at bounding box center [215, 228] width 7 height 7
radio input "true"
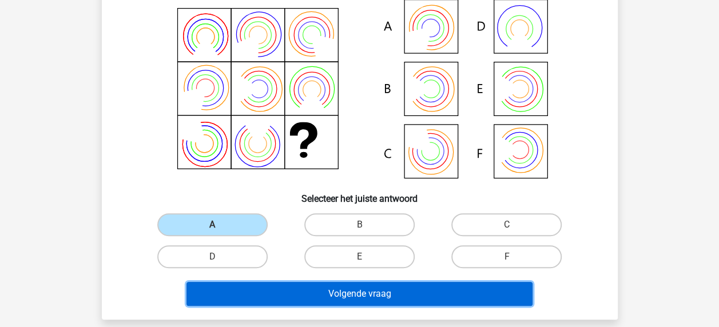
click at [359, 295] on button "Volgende vraag" at bounding box center [360, 294] width 346 height 24
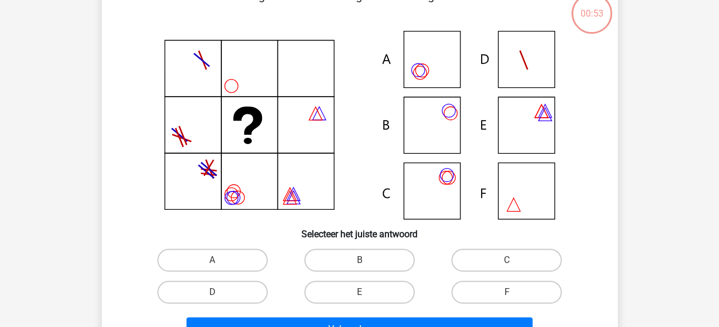
scroll to position [53, 0]
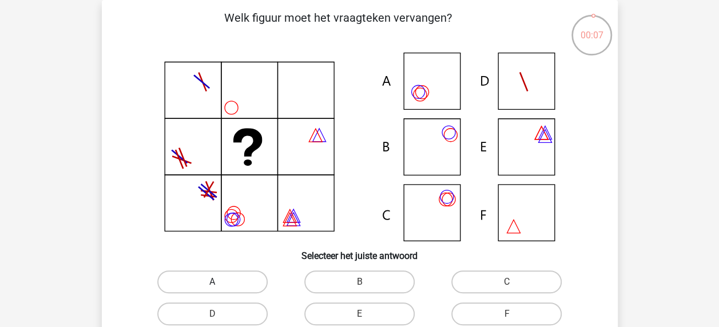
click at [231, 280] on label "A" at bounding box center [212, 282] width 110 height 23
click at [220, 282] on input "A" at bounding box center [215, 285] width 7 height 7
radio input "true"
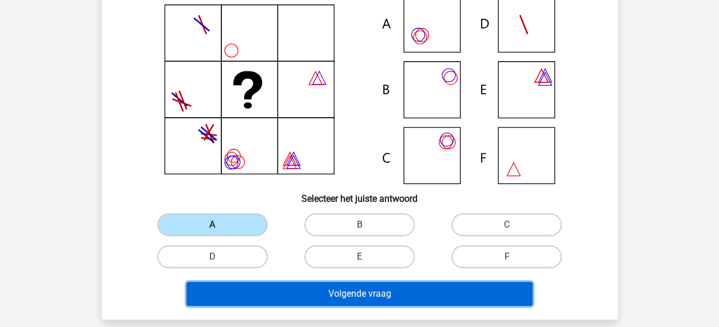
click at [363, 283] on button "Volgende vraag" at bounding box center [360, 294] width 346 height 24
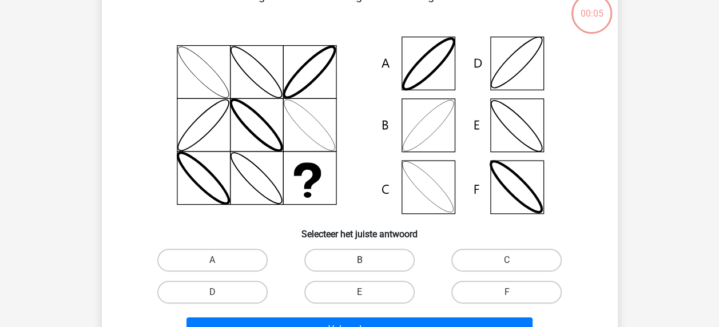
scroll to position [53, 0]
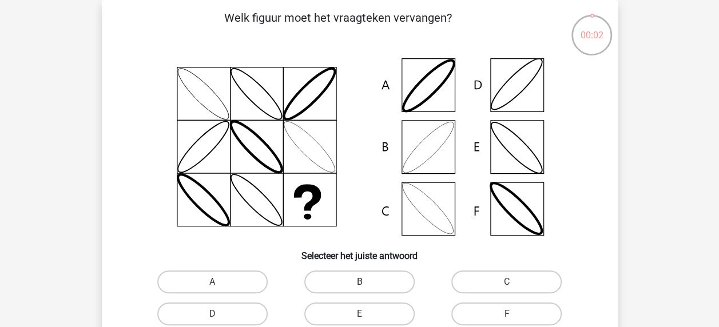
click at [378, 287] on label "B" at bounding box center [359, 282] width 110 height 23
click at [367, 287] on input "B" at bounding box center [362, 285] width 7 height 7
radio input "true"
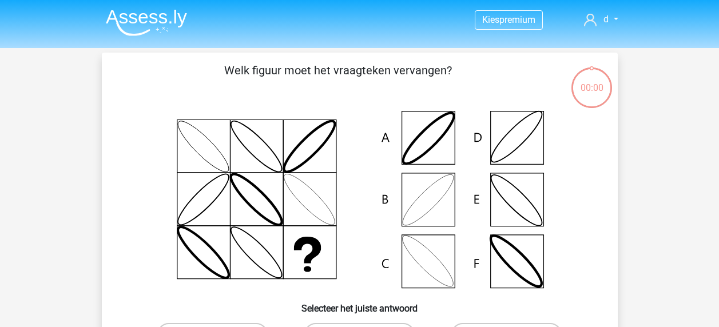
scroll to position [110, 0]
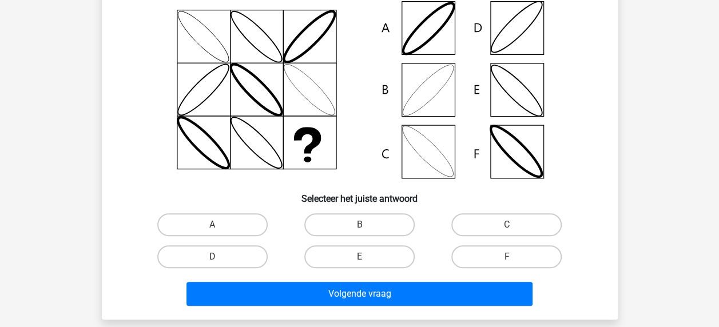
click at [374, 290] on button "Volgende vraag" at bounding box center [360, 294] width 346 height 24
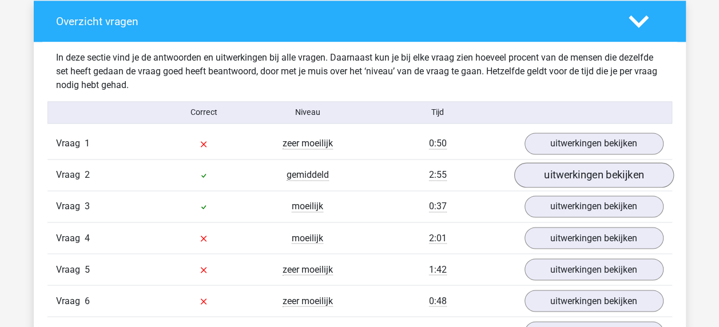
scroll to position [859, 0]
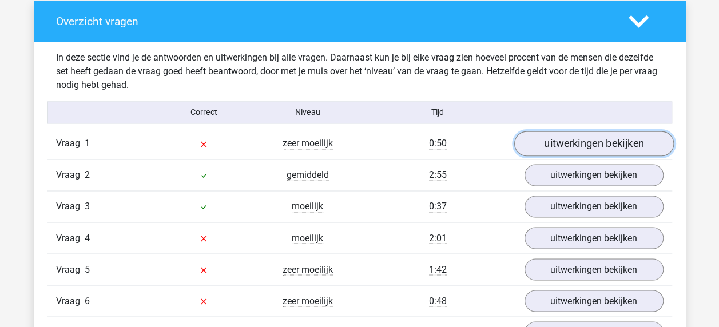
click at [590, 138] on link "uitwerkingen bekijken" at bounding box center [594, 144] width 160 height 25
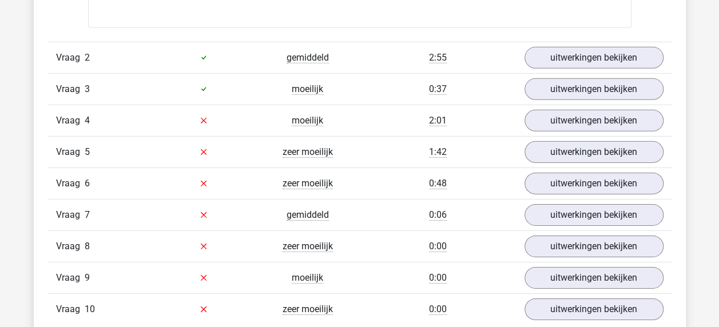
scroll to position [1717, 0]
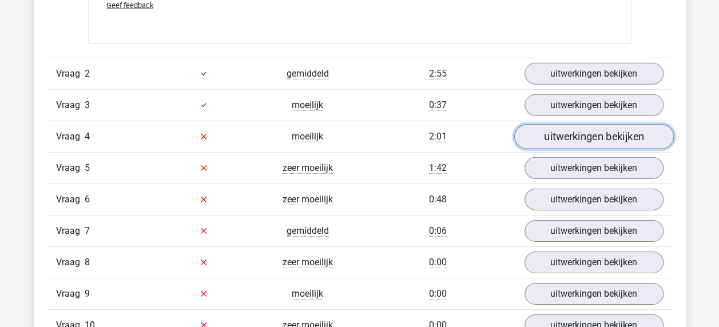
click at [566, 137] on link "uitwerkingen bekijken" at bounding box center [594, 136] width 160 height 25
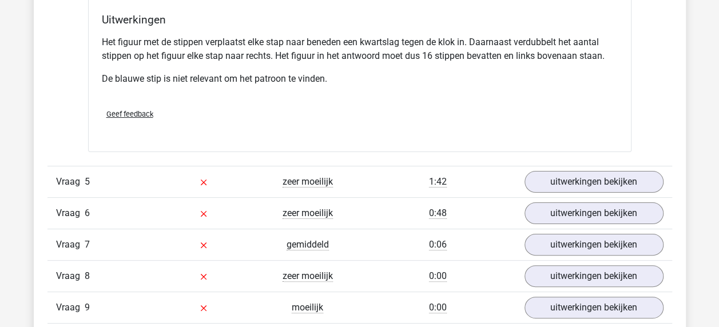
scroll to position [2232, 0]
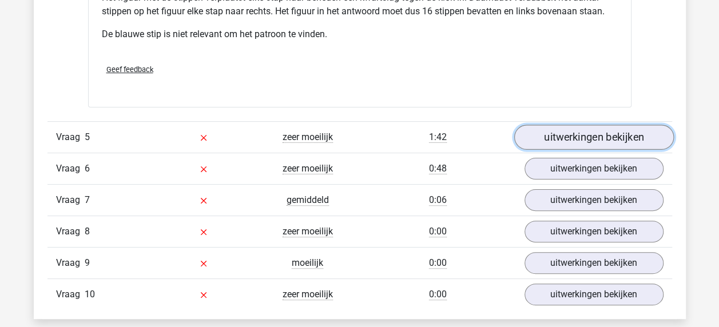
click at [622, 127] on link "uitwerkingen bekijken" at bounding box center [594, 137] width 160 height 25
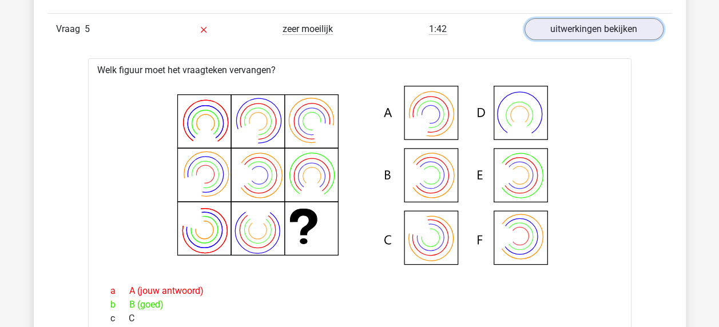
scroll to position [2289, 0]
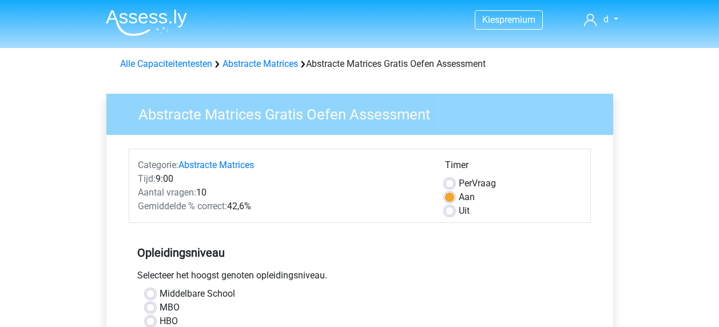
scroll to position [286, 0]
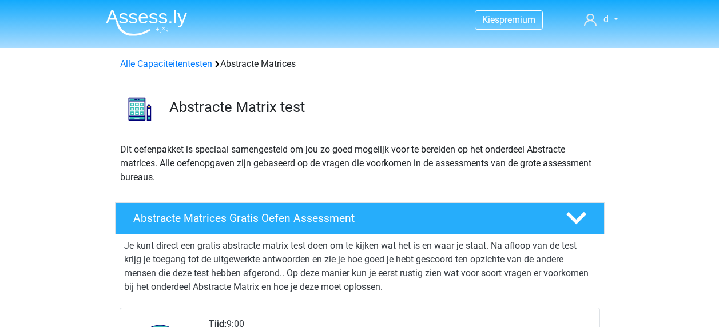
scroll to position [114, 0]
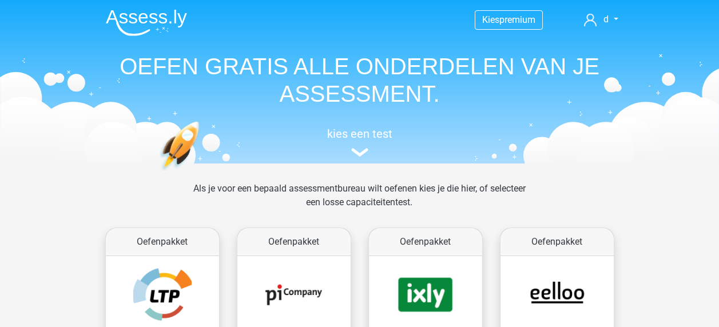
scroll to position [519, 0]
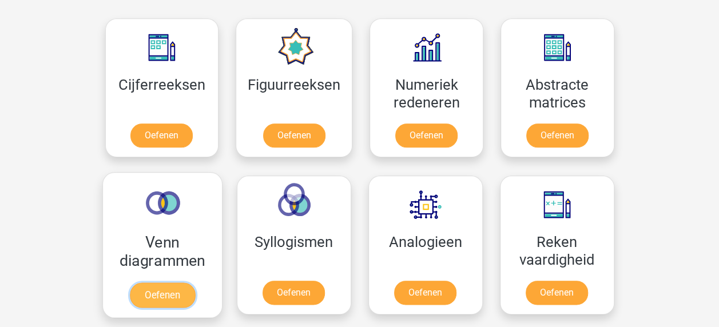
click at [152, 296] on link "Oefenen" at bounding box center [161, 295] width 65 height 25
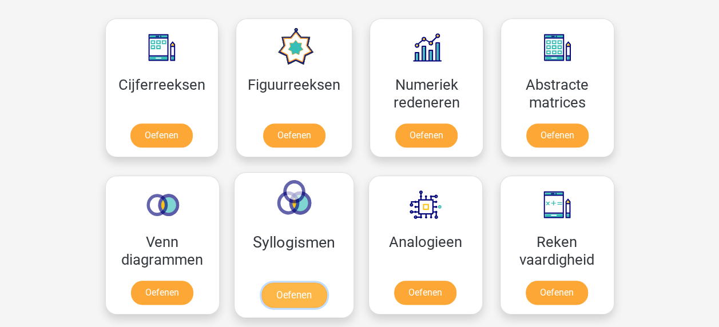
click at [321, 283] on link "Oefenen" at bounding box center [293, 295] width 65 height 25
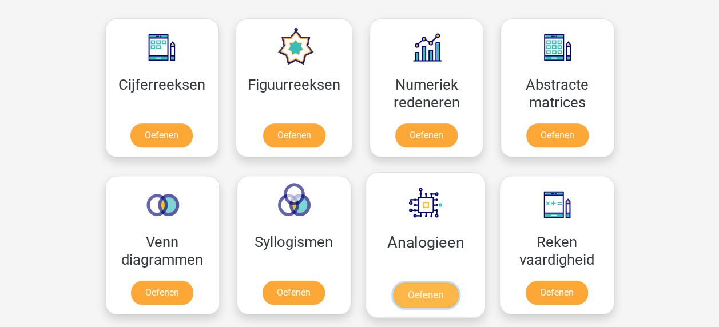
click at [458, 283] on link "Oefenen" at bounding box center [425, 295] width 65 height 25
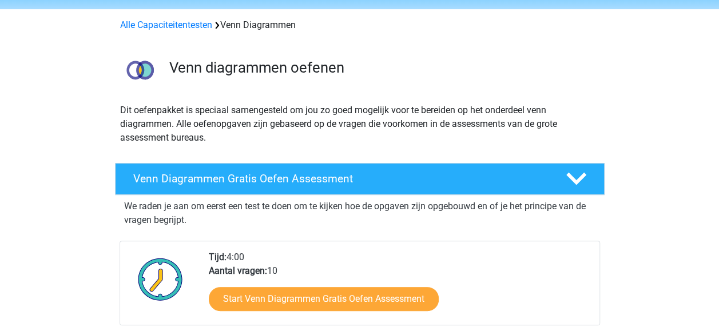
scroll to position [57, 0]
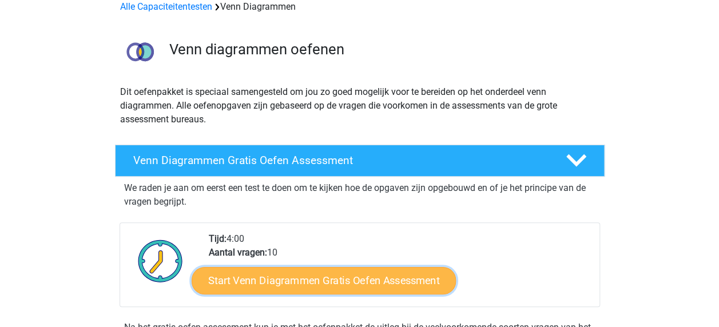
click at [382, 279] on link "Start Venn Diagrammen Gratis Oefen Assessment" at bounding box center [324, 280] width 264 height 27
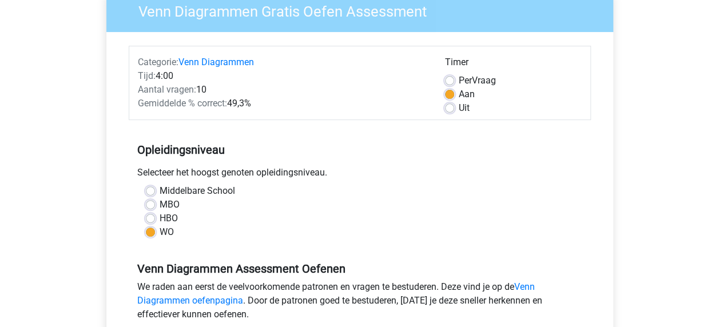
scroll to position [114, 0]
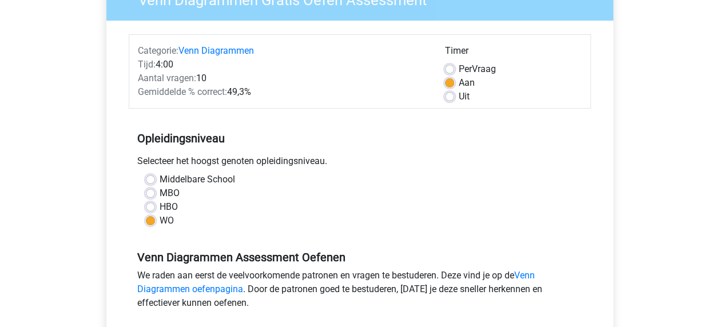
click at [459, 65] on label "Per Vraag" at bounding box center [477, 69] width 37 height 14
click at [447, 65] on input "Per Vraag" at bounding box center [449, 67] width 9 height 11
radio input "true"
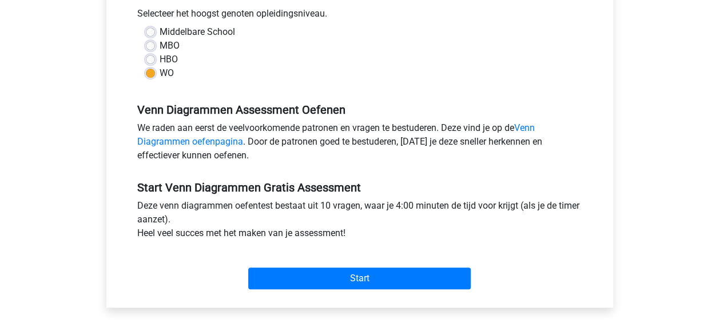
scroll to position [286, 0]
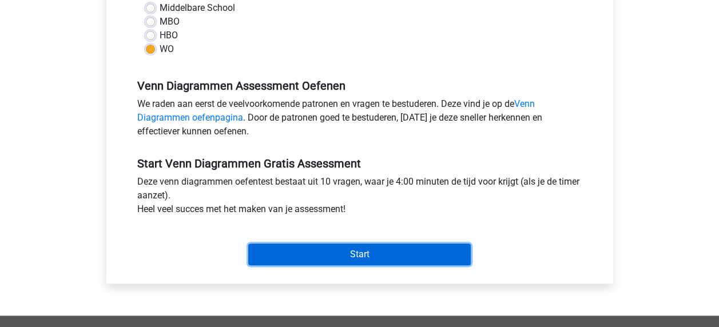
click at [370, 257] on input "Start" at bounding box center [359, 255] width 223 height 22
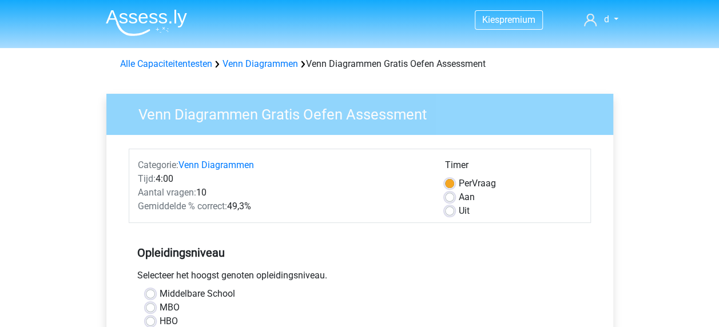
scroll to position [0, 0]
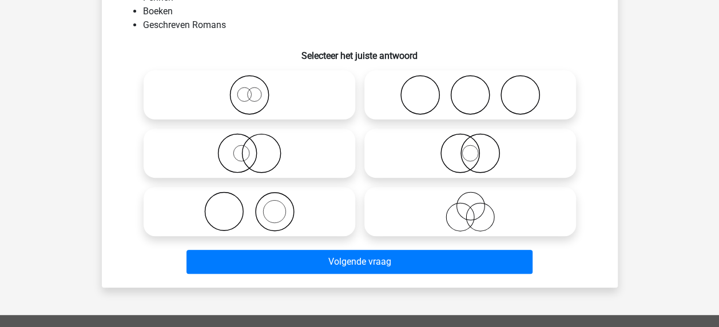
scroll to position [57, 0]
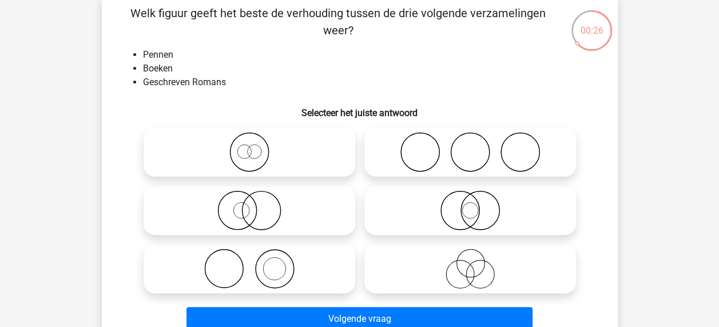
click at [458, 144] on icon at bounding box center [470, 152] width 203 height 40
click at [470, 144] on input "radio" at bounding box center [473, 142] width 7 height 7
radio input "true"
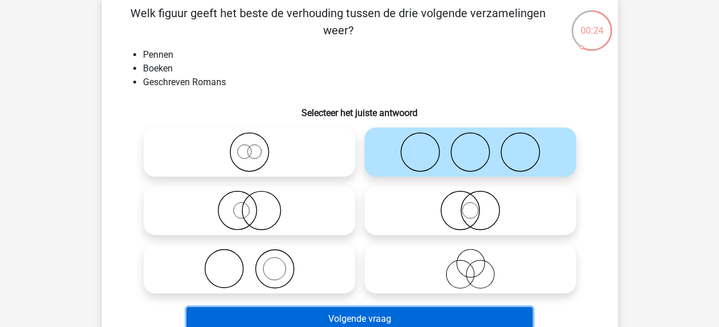
click at [410, 314] on button "Volgende vraag" at bounding box center [360, 319] width 346 height 24
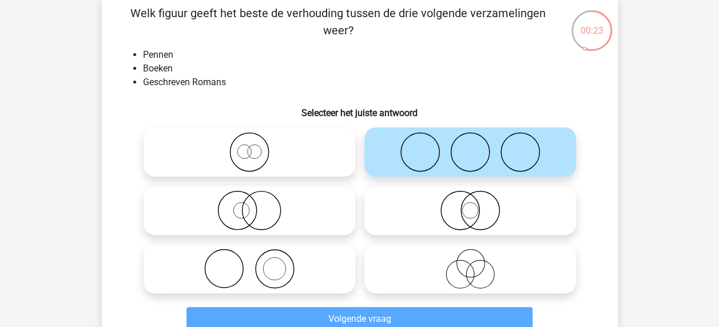
scroll to position [53, 0]
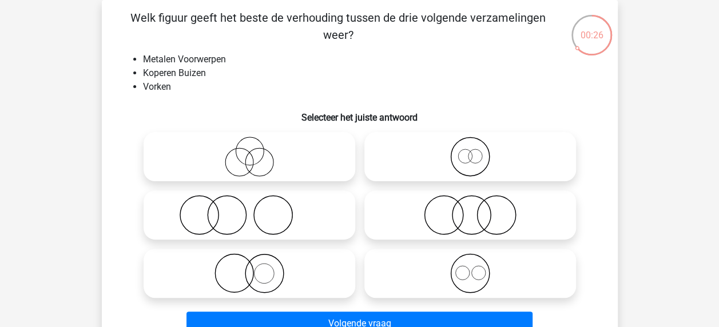
click at [478, 278] on icon at bounding box center [470, 274] width 203 height 40
click at [478, 268] on input "radio" at bounding box center [473, 263] width 7 height 7
radio input "true"
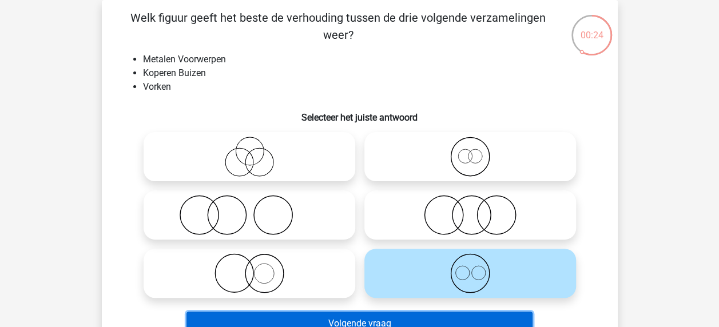
click at [390, 318] on button "Volgende vraag" at bounding box center [360, 324] width 346 height 24
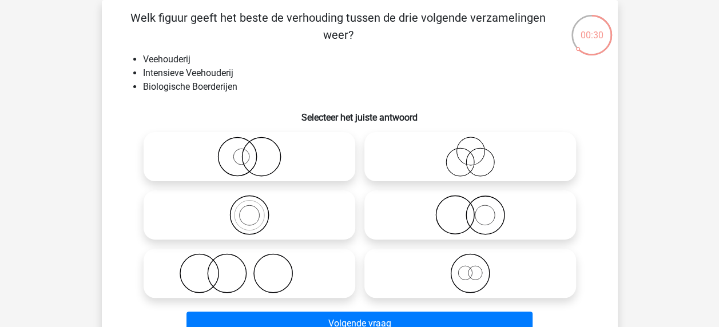
click at [472, 157] on icon at bounding box center [470, 157] width 203 height 40
click at [472, 151] on input "radio" at bounding box center [473, 147] width 7 height 7
radio input "true"
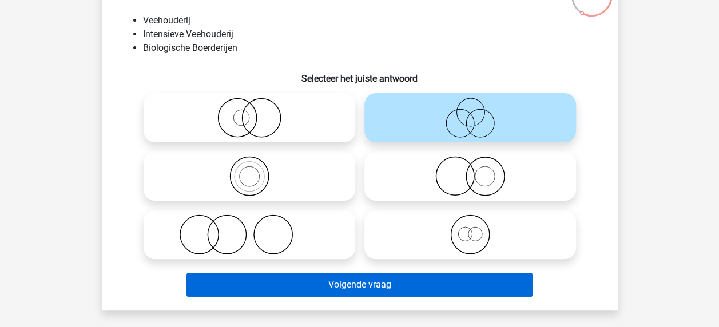
scroll to position [110, 0]
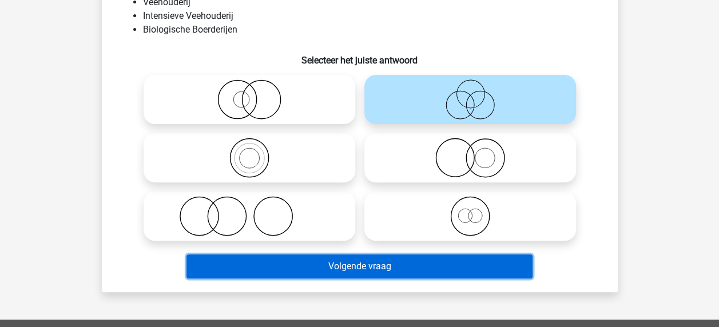
click at [370, 264] on button "Volgende vraag" at bounding box center [360, 267] width 346 height 24
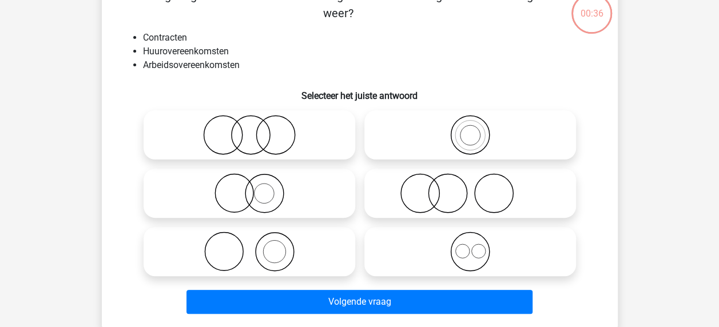
scroll to position [53, 0]
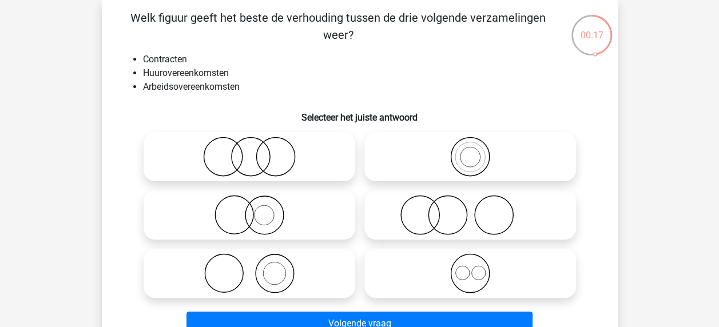
click at [480, 271] on icon at bounding box center [470, 274] width 203 height 40
click at [478, 268] on input "radio" at bounding box center [473, 263] width 7 height 7
radio input "true"
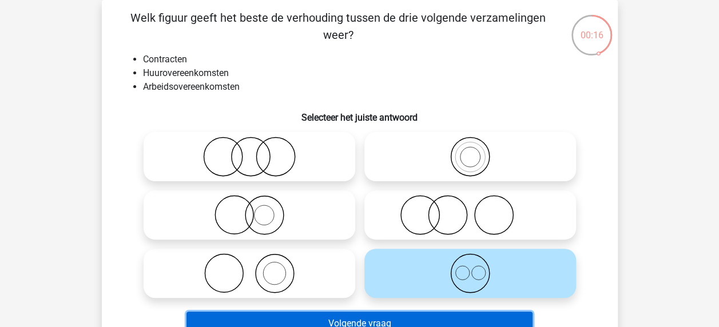
click at [395, 322] on button "Volgende vraag" at bounding box center [360, 324] width 346 height 24
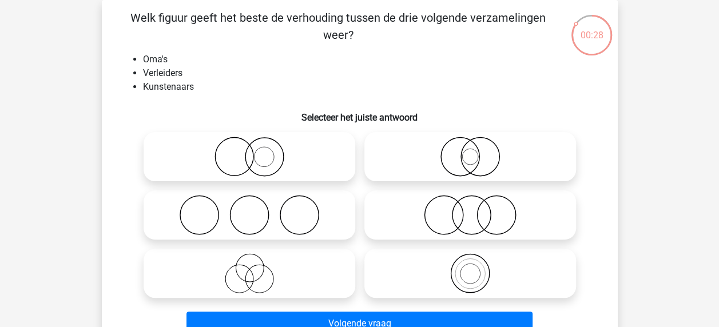
click at [323, 225] on icon at bounding box center [249, 215] width 203 height 40
click at [257, 209] on input "radio" at bounding box center [253, 205] width 7 height 7
radio input "true"
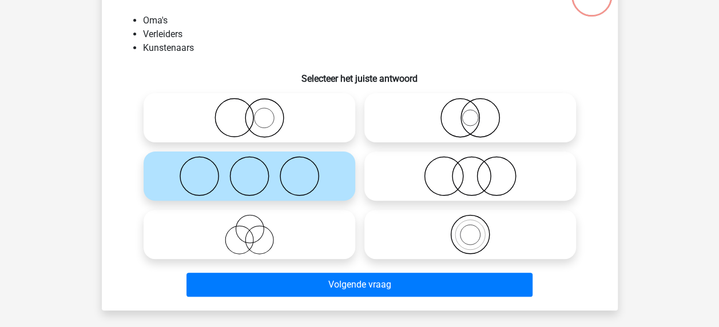
scroll to position [110, 0]
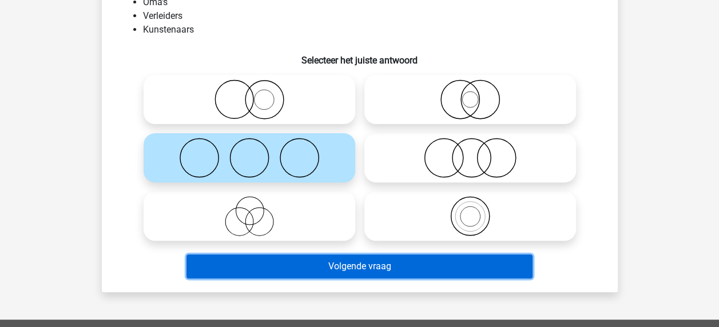
click at [348, 270] on button "Volgende vraag" at bounding box center [360, 267] width 346 height 24
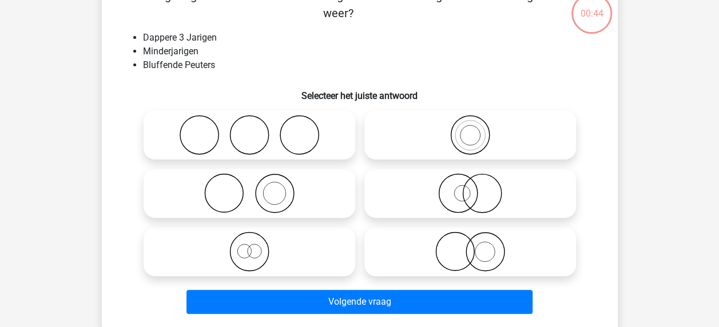
scroll to position [53, 0]
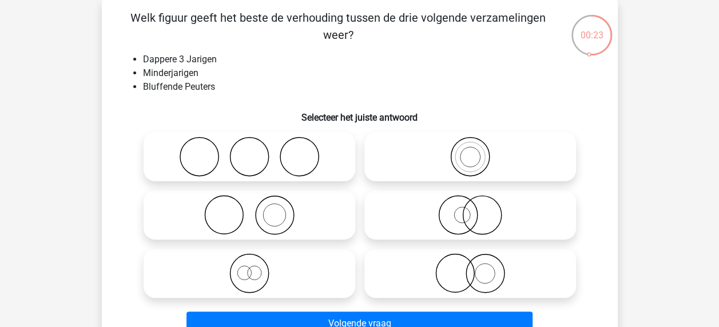
click at [243, 262] on icon at bounding box center [249, 274] width 203 height 40
click at [250, 262] on input "radio" at bounding box center [253, 263] width 7 height 7
radio input "true"
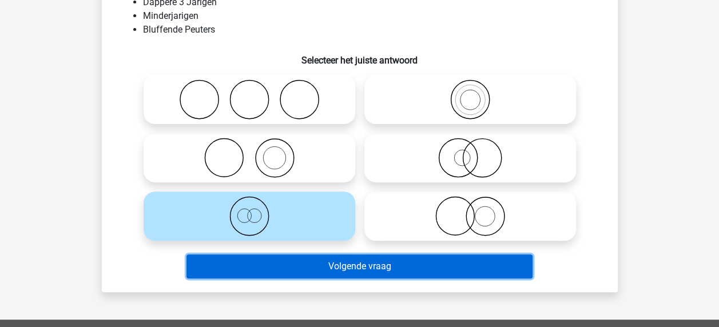
click at [340, 275] on button "Volgende vraag" at bounding box center [360, 267] width 346 height 24
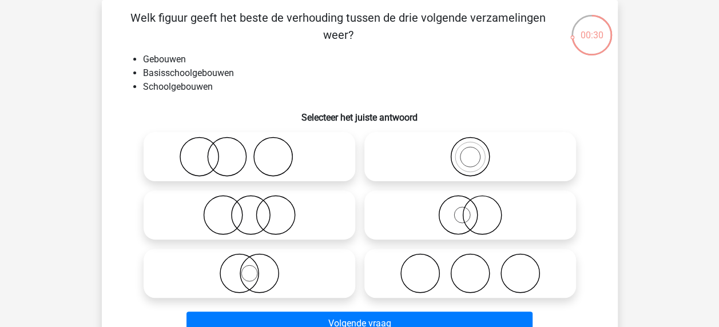
click at [473, 157] on icon at bounding box center [470, 157] width 203 height 40
click at [473, 151] on input "radio" at bounding box center [473, 147] width 7 height 7
radio input "true"
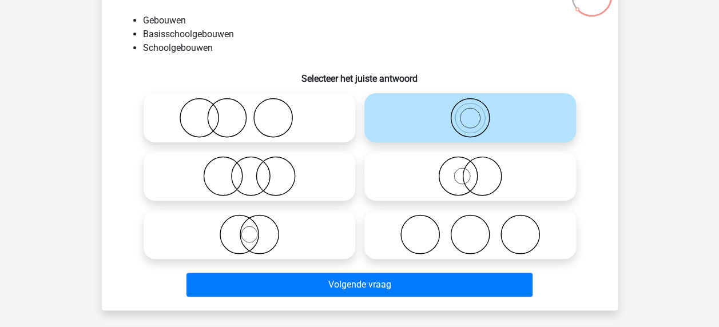
scroll to position [110, 0]
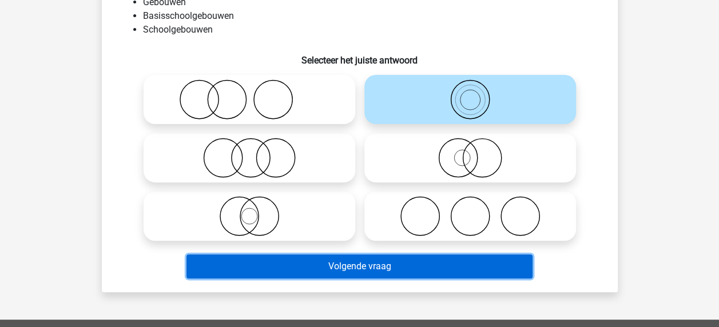
click at [390, 262] on button "Volgende vraag" at bounding box center [360, 267] width 346 height 24
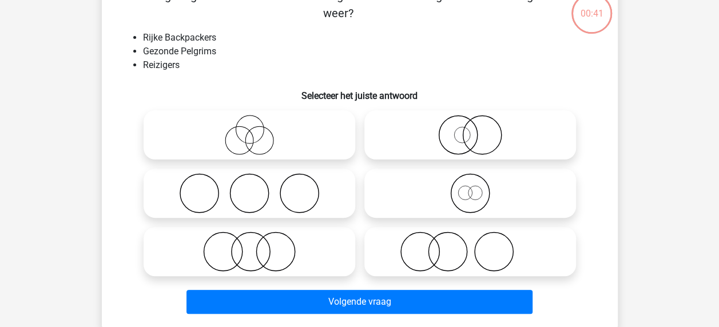
scroll to position [53, 0]
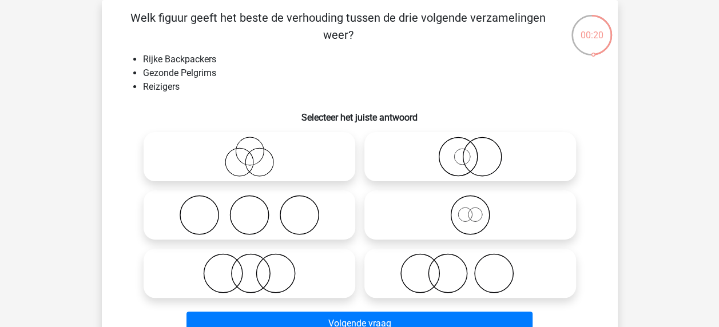
click at [461, 208] on icon at bounding box center [470, 215] width 203 height 40
click at [470, 208] on input "radio" at bounding box center [473, 205] width 7 height 7
radio input "true"
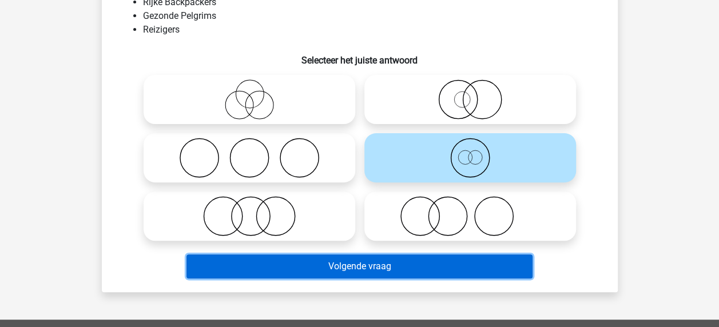
click at [350, 261] on button "Volgende vraag" at bounding box center [360, 267] width 346 height 24
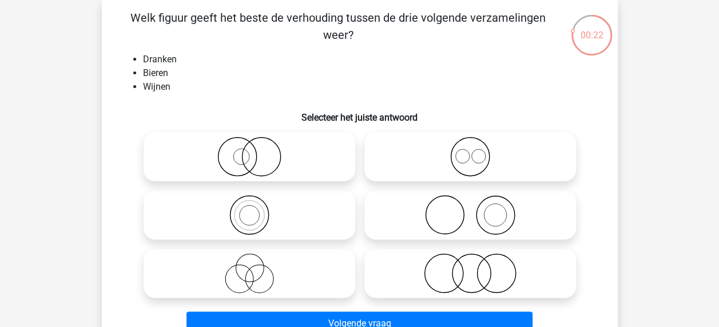
click at [476, 161] on icon at bounding box center [470, 157] width 203 height 40
click at [476, 151] on input "radio" at bounding box center [473, 147] width 7 height 7
radio input "true"
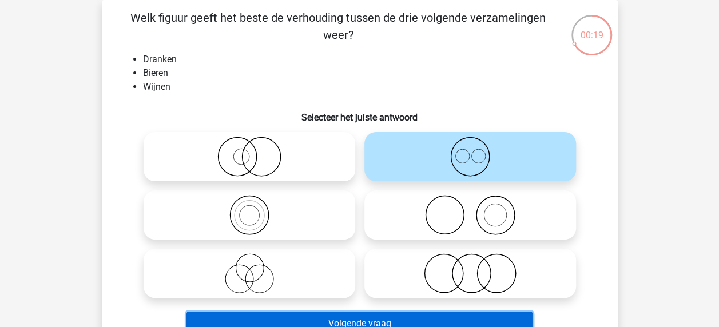
click at [359, 326] on button "Volgende vraag" at bounding box center [360, 324] width 346 height 24
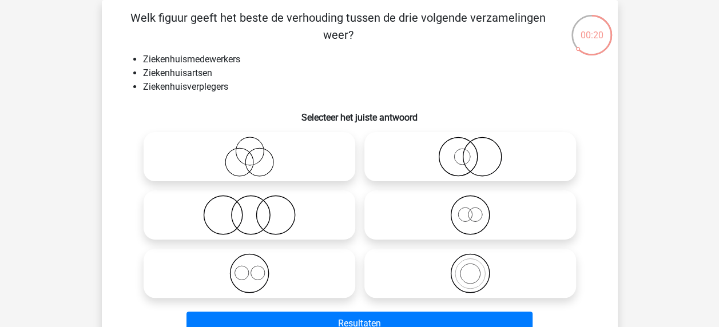
click at [228, 266] on icon at bounding box center [249, 274] width 203 height 40
click at [250, 266] on input "radio" at bounding box center [253, 263] width 7 height 7
radio input "true"
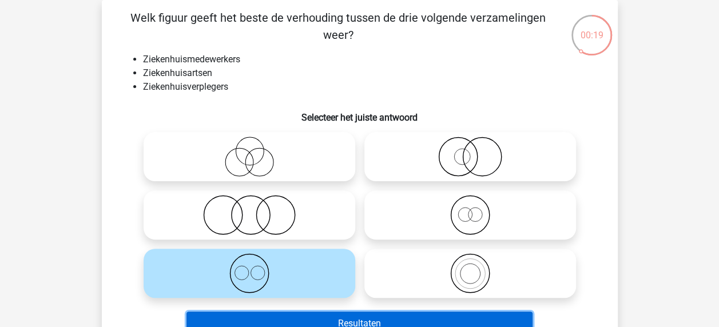
click at [301, 315] on button "Resultaten" at bounding box center [360, 324] width 346 height 24
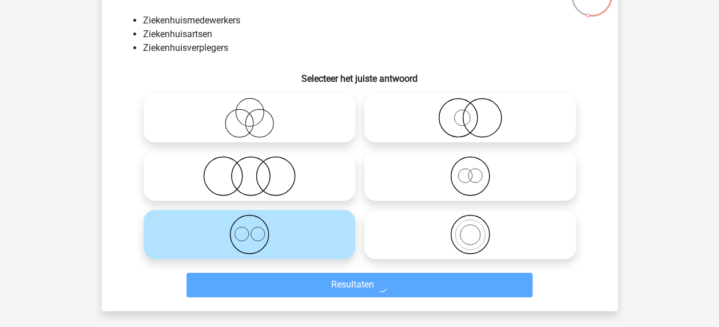
scroll to position [110, 0]
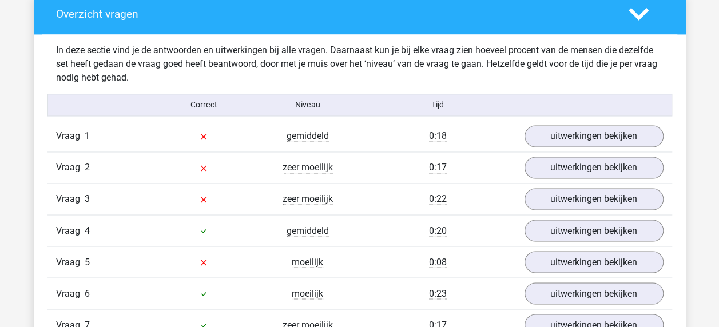
scroll to position [859, 0]
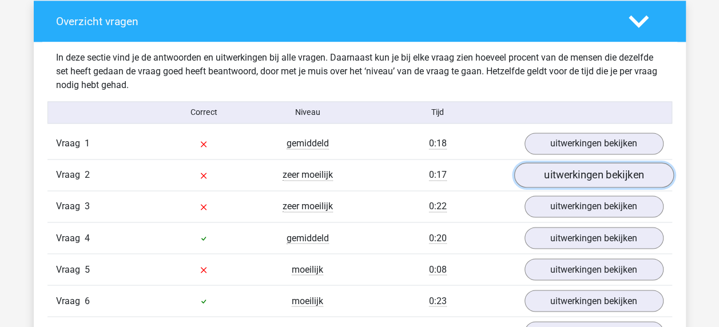
click at [567, 179] on link "uitwerkingen bekijken" at bounding box center [594, 175] width 160 height 25
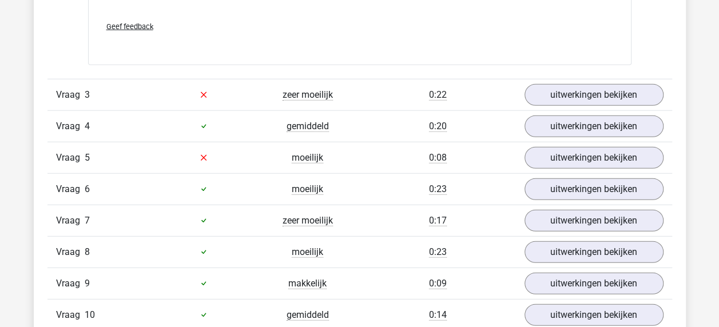
scroll to position [1431, 0]
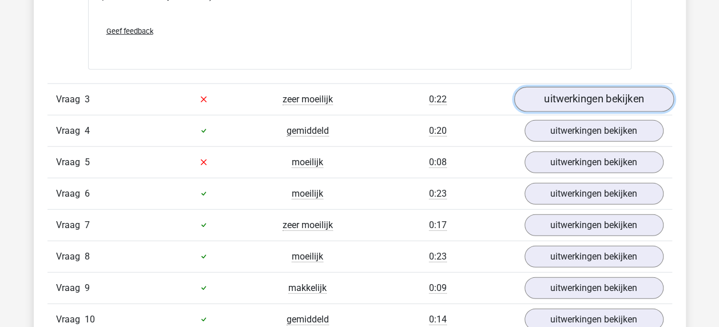
click at [575, 98] on link "uitwerkingen bekijken" at bounding box center [594, 99] width 160 height 25
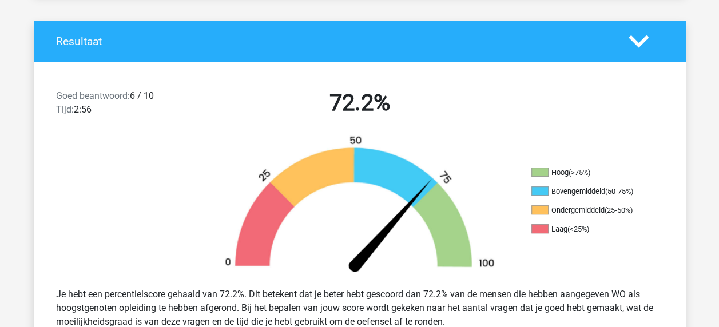
scroll to position [0, 0]
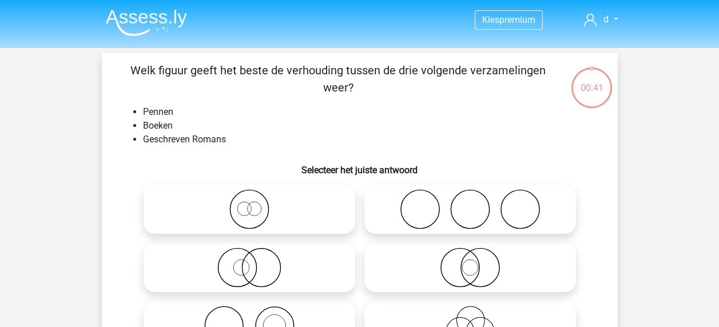
scroll to position [110, 0]
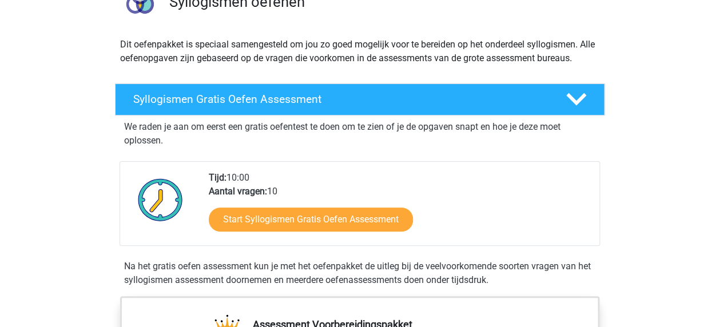
scroll to position [172, 0]
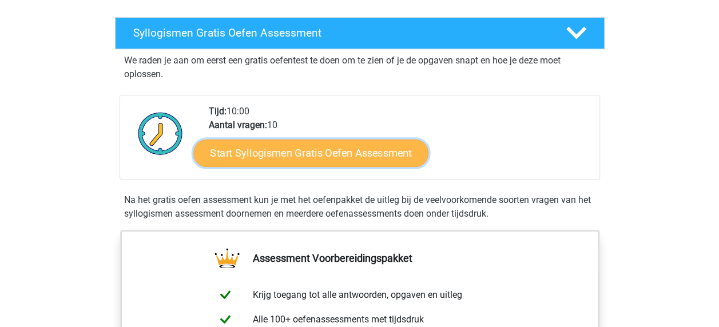
click at [340, 148] on link "Start Syllogismen Gratis Oefen Assessment" at bounding box center [310, 152] width 235 height 27
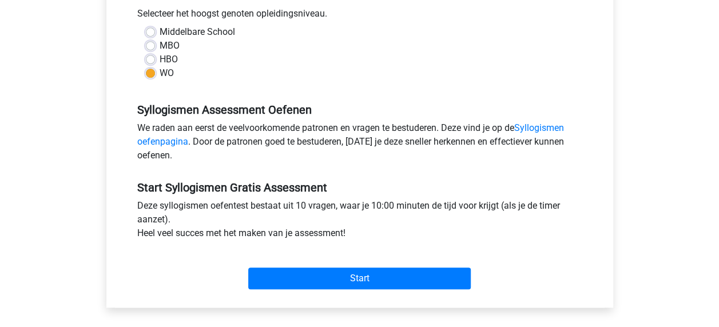
scroll to position [401, 0]
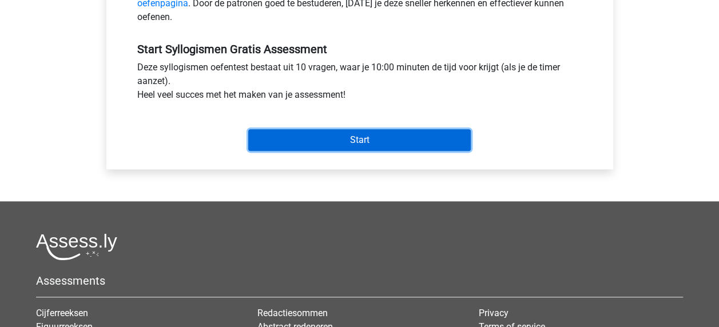
click at [364, 143] on input "Start" at bounding box center [359, 140] width 223 height 22
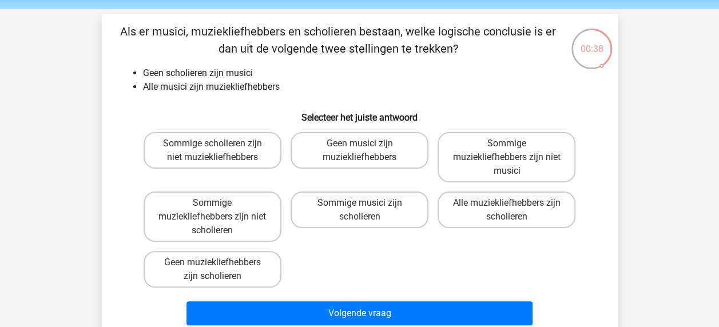
scroll to position [57, 0]
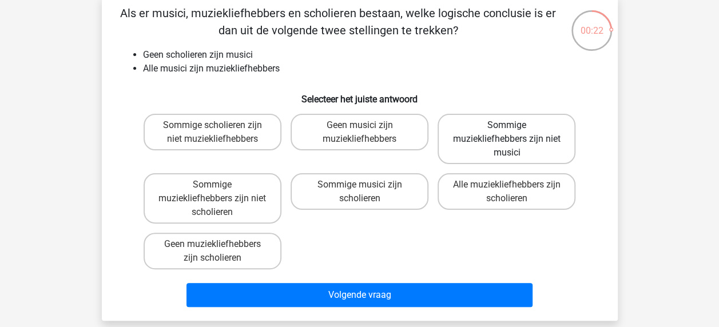
click at [491, 138] on label "Sommige muziekliefhebbers zijn niet musici" at bounding box center [507, 139] width 138 height 50
click at [507, 133] on input "Sommige muziekliefhebbers zijn niet musici" at bounding box center [510, 128] width 7 height 7
radio input "true"
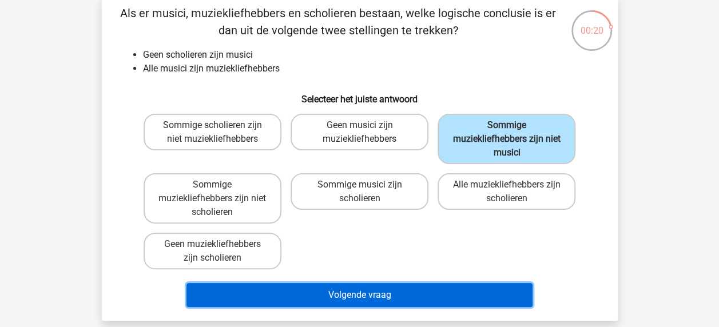
click at [413, 290] on button "Volgende vraag" at bounding box center [360, 295] width 346 height 24
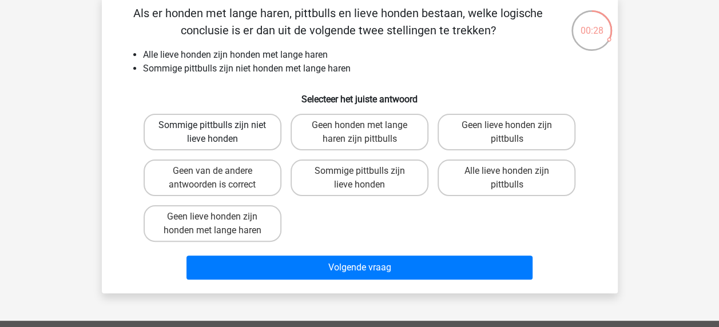
click at [242, 144] on label "Sommige pittbulls zijn niet lieve honden" at bounding box center [213, 132] width 138 height 37
click at [220, 133] on input "Sommige pittbulls zijn niet lieve honden" at bounding box center [215, 128] width 7 height 7
radio input "true"
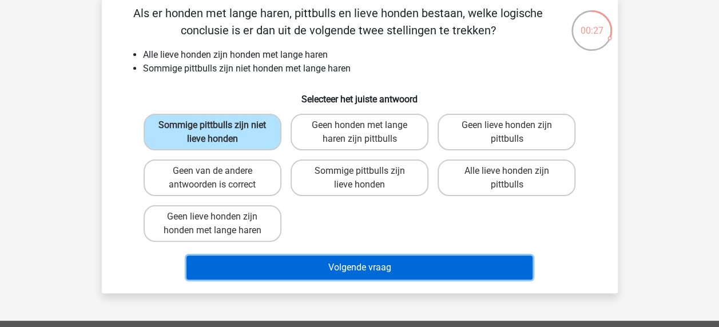
click at [346, 267] on button "Volgende vraag" at bounding box center [360, 268] width 346 height 24
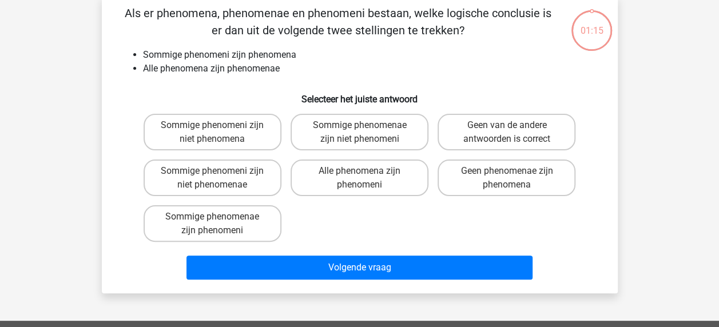
scroll to position [53, 0]
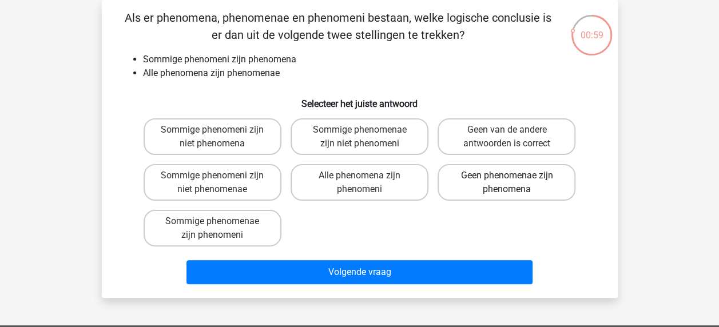
click at [520, 176] on label "Geen phenomenae zijn phenomena" at bounding box center [507, 182] width 138 height 37
click at [515, 176] on input "Geen phenomenae zijn phenomena" at bounding box center [510, 179] width 7 height 7
radio input "true"
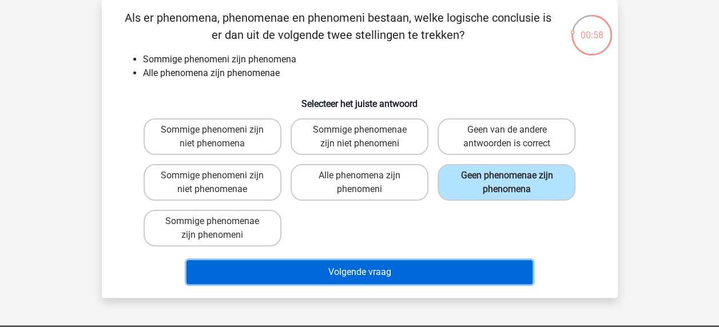
drag, startPoint x: 358, startPoint y: 272, endPoint x: 359, endPoint y: 264, distance: 8.1
click at [358, 272] on button "Volgende vraag" at bounding box center [360, 272] width 346 height 24
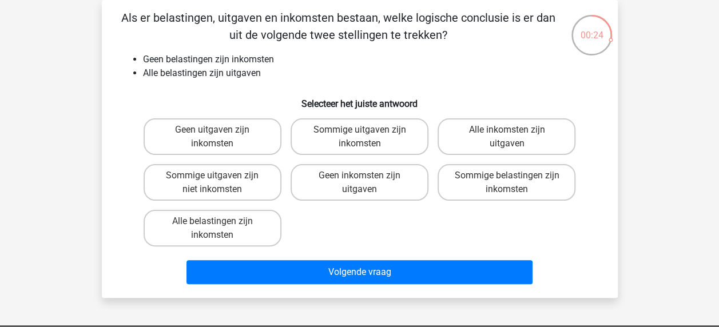
click at [260, 66] on li "Geen belastingen zijn inkomsten" at bounding box center [371, 60] width 457 height 14
click at [232, 136] on label "Geen uitgaven zijn inkomsten" at bounding box center [213, 136] width 138 height 37
click at [220, 136] on input "Geen uitgaven zijn inkomsten" at bounding box center [215, 133] width 7 height 7
radio input "true"
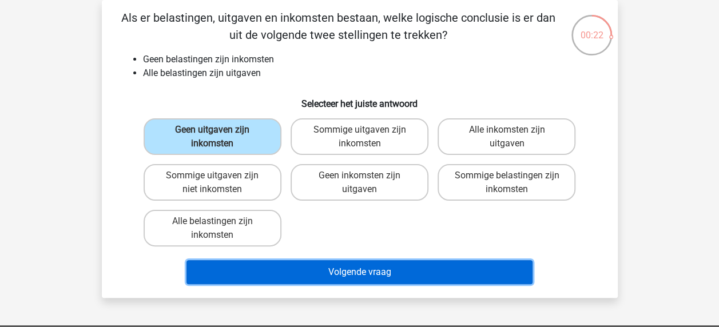
click at [413, 270] on button "Volgende vraag" at bounding box center [360, 272] width 346 height 24
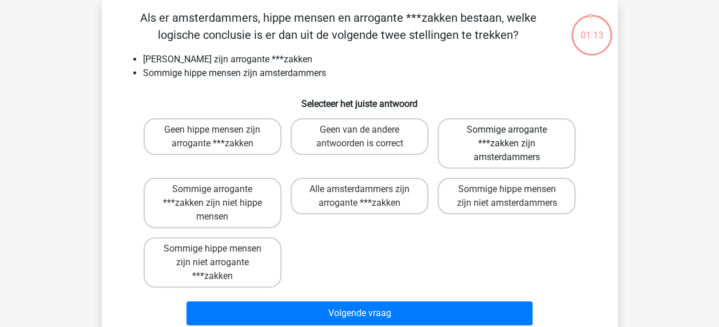
click at [515, 137] on label "Sommige arrogante ***zakken zijn amsterdammers" at bounding box center [507, 143] width 138 height 50
click at [515, 137] on input "Sommige arrogante ***zakken zijn amsterdammers" at bounding box center [510, 133] width 7 height 7
radio input "true"
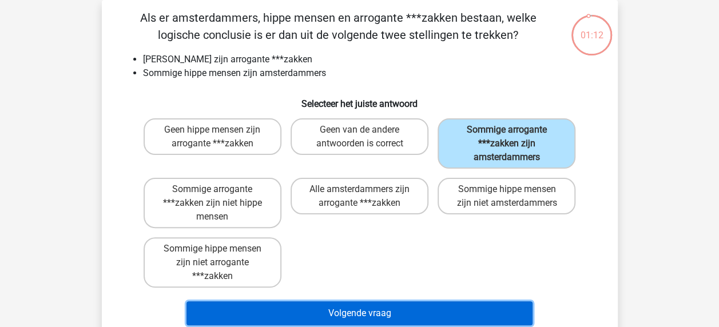
click at [454, 315] on button "Volgende vraag" at bounding box center [360, 314] width 346 height 24
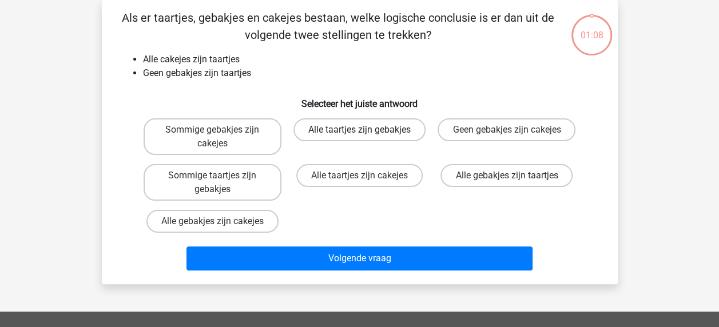
click at [381, 133] on label "Alle taartjes zijn gebakjes" at bounding box center [360, 129] width 132 height 23
click at [367, 133] on input "Alle taartjes zijn gebakjes" at bounding box center [362, 133] width 7 height 7
radio input "true"
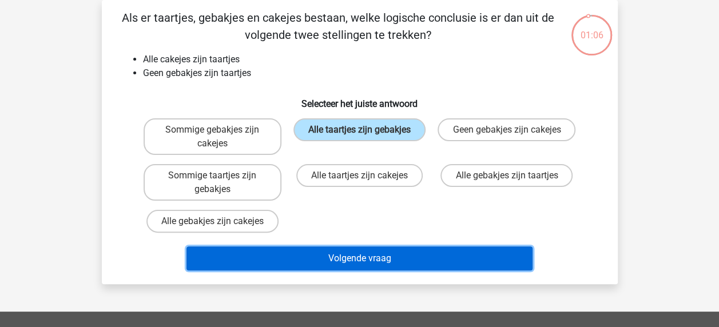
click at [385, 256] on button "Volgende vraag" at bounding box center [360, 259] width 346 height 24
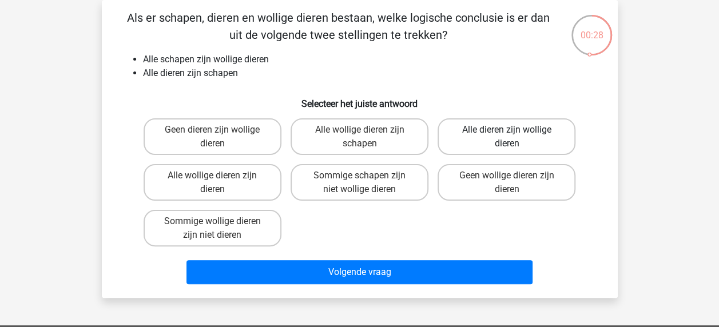
click at [496, 139] on label "Alle dieren zijn wollige dieren" at bounding box center [507, 136] width 138 height 37
click at [507, 137] on input "Alle dieren zijn wollige dieren" at bounding box center [510, 133] width 7 height 7
radio input "true"
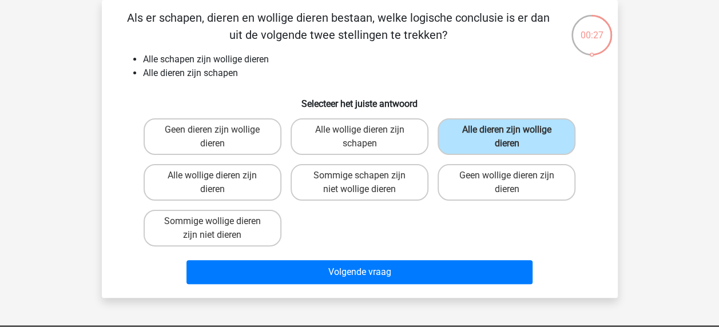
click at [469, 258] on div "Volgende vraag" at bounding box center [360, 270] width 480 height 38
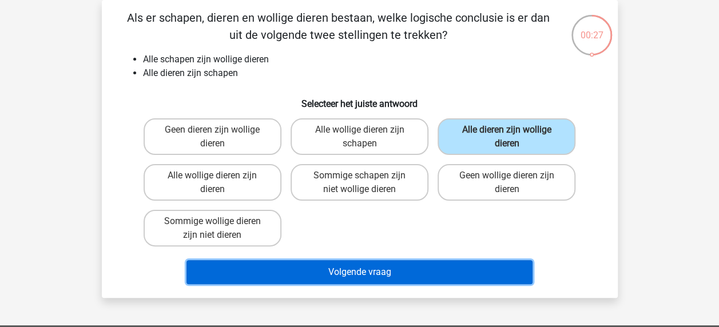
click at [502, 277] on button "Volgende vraag" at bounding box center [360, 272] width 346 height 24
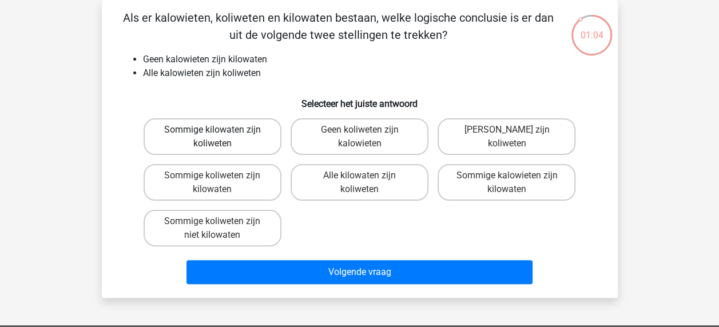
click at [250, 142] on label "Sommige kilowaten zijn koliweten" at bounding box center [213, 136] width 138 height 37
click at [220, 137] on input "Sommige kilowaten zijn koliweten" at bounding box center [215, 133] width 7 height 7
radio input "true"
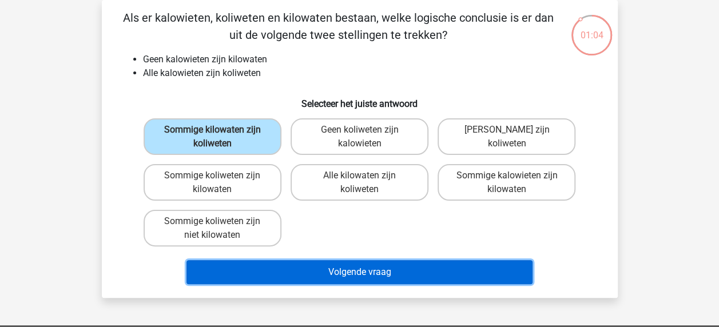
click at [429, 267] on button "Volgende vraag" at bounding box center [360, 272] width 346 height 24
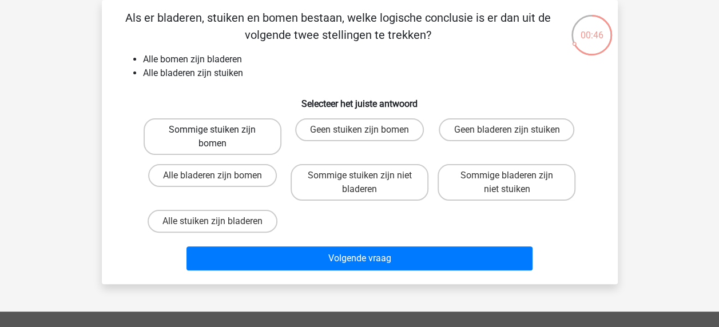
click at [216, 140] on label "Sommige stuiken zijn bomen" at bounding box center [213, 136] width 138 height 37
click at [216, 137] on input "Sommige stuiken zijn bomen" at bounding box center [215, 133] width 7 height 7
radio input "true"
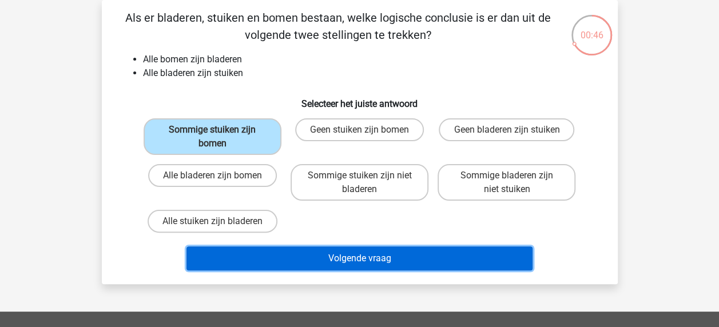
click at [323, 250] on button "Volgende vraag" at bounding box center [360, 259] width 346 height 24
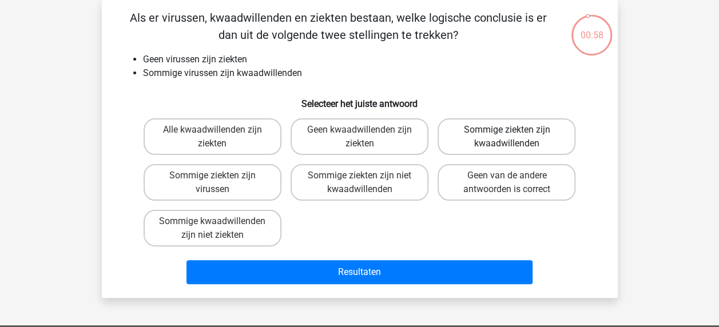
click at [535, 128] on label "Sommige ziekten zijn kwaadwillenden" at bounding box center [507, 136] width 138 height 37
click at [515, 130] on input "Sommige ziekten zijn kwaadwillenden" at bounding box center [510, 133] width 7 height 7
radio input "true"
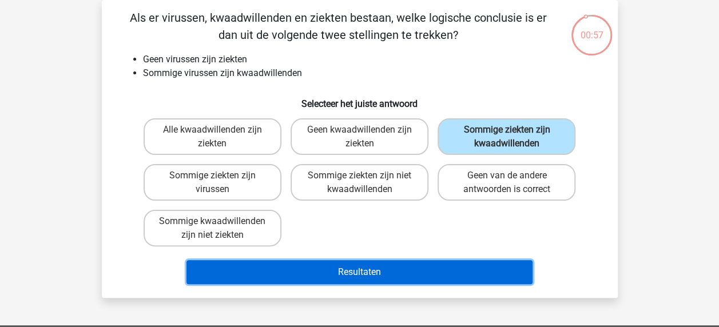
click at [478, 274] on button "Resultaten" at bounding box center [360, 272] width 346 height 24
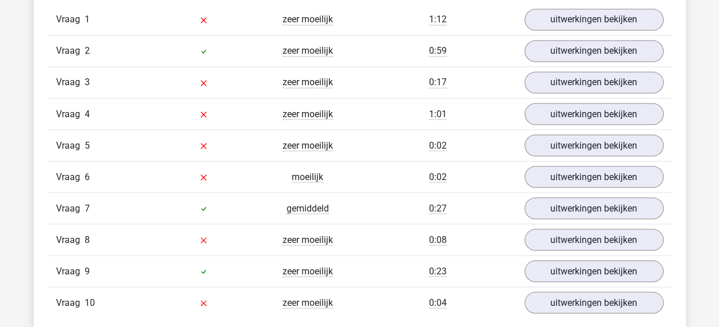
scroll to position [916, 0]
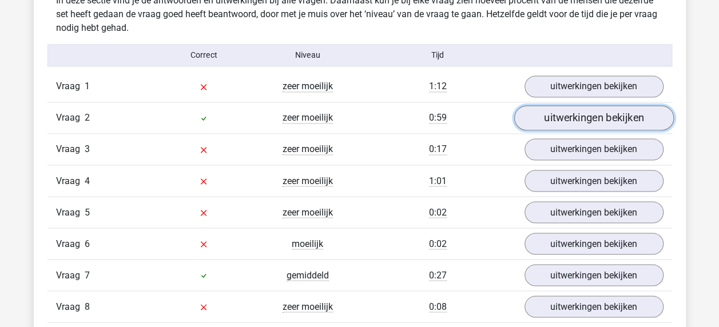
click at [578, 117] on link "uitwerkingen bekijken" at bounding box center [594, 118] width 160 height 25
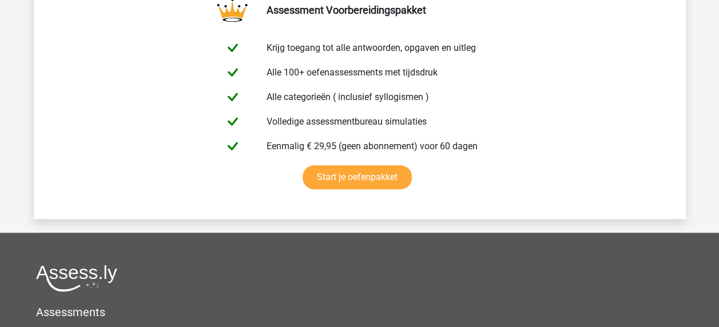
scroll to position [2518, 0]
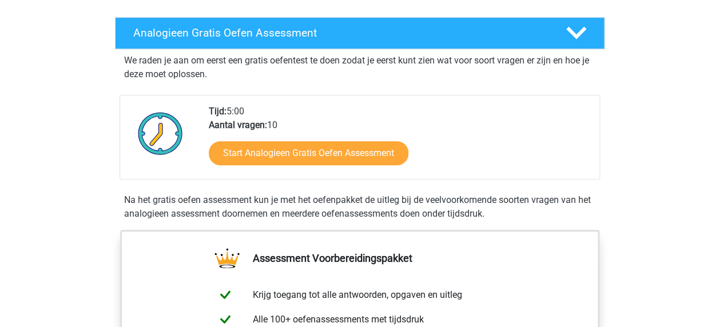
scroll to position [229, 0]
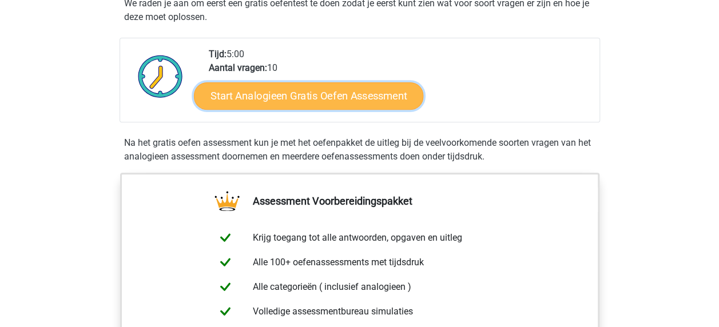
click at [358, 92] on link "Start Analogieen Gratis Oefen Assessment" at bounding box center [309, 95] width 230 height 27
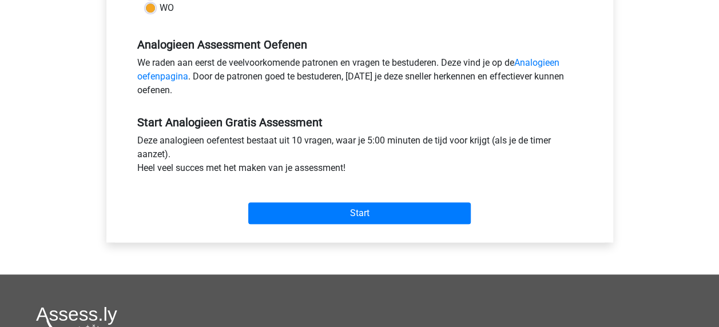
scroll to position [343, 0]
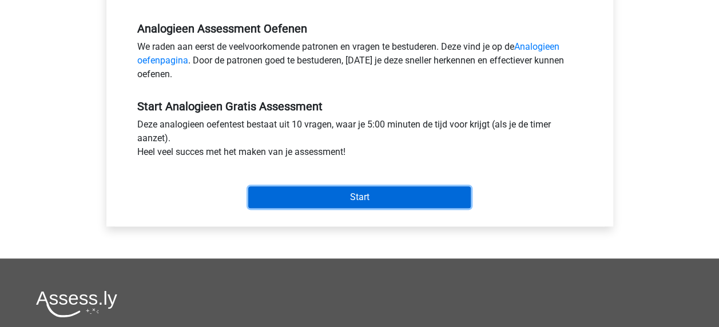
click at [370, 200] on input "Start" at bounding box center [359, 198] width 223 height 22
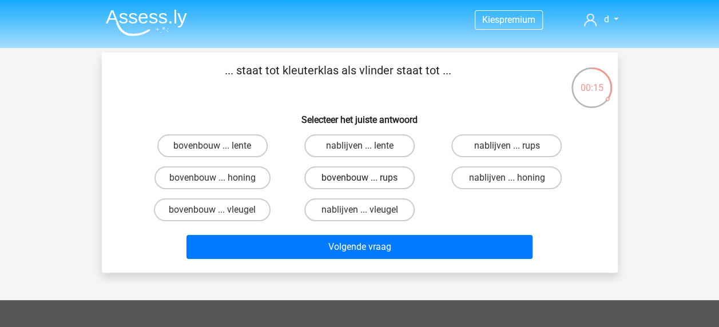
click at [393, 178] on label "bovenbouw ... rups" at bounding box center [359, 178] width 110 height 23
click at [367, 178] on input "bovenbouw ... rups" at bounding box center [362, 181] width 7 height 7
radio input "true"
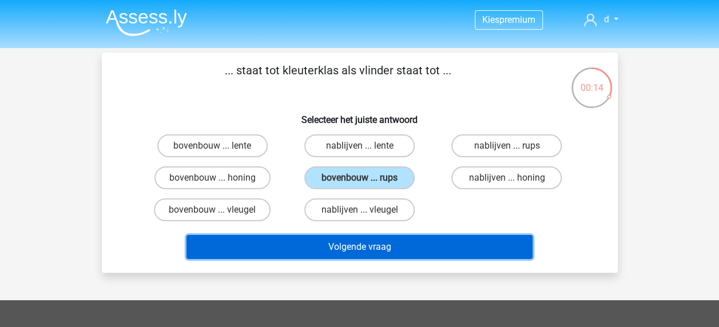
click at [465, 244] on button "Volgende vraag" at bounding box center [360, 247] width 346 height 24
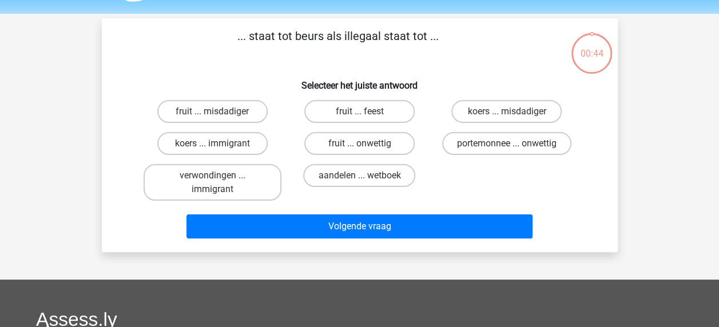
scroll to position [53, 0]
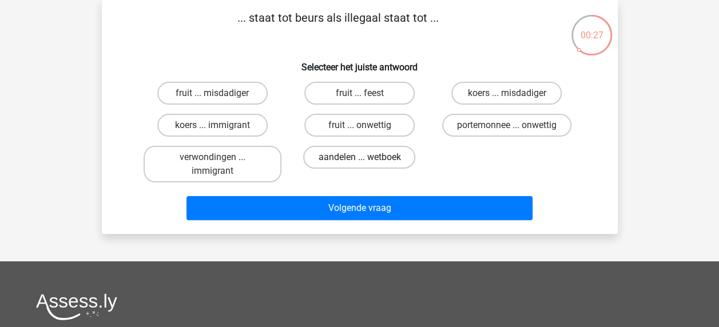
click at [325, 164] on label "aandelen ... wetboek" at bounding box center [359, 157] width 112 height 23
click at [359, 164] on input "aandelen ... wetboek" at bounding box center [362, 160] width 7 height 7
radio input "true"
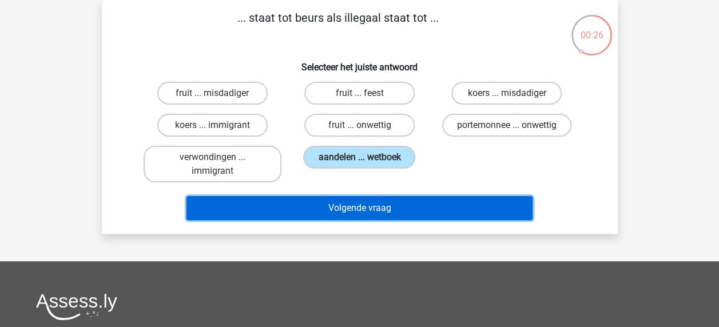
click at [334, 208] on button "Volgende vraag" at bounding box center [360, 208] width 346 height 24
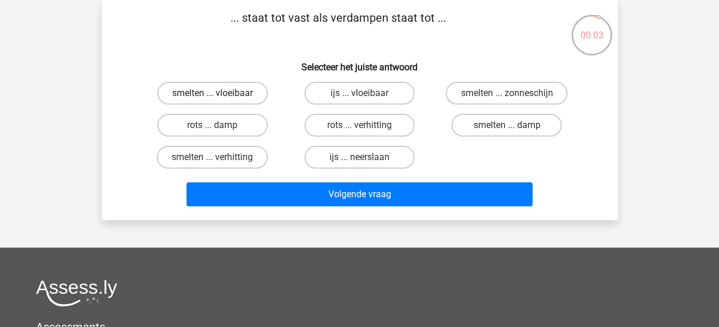
click at [248, 90] on label "smelten ... vloeibaar" at bounding box center [212, 93] width 110 height 23
click at [220, 93] on input "smelten ... vloeibaar" at bounding box center [215, 96] width 7 height 7
radio input "true"
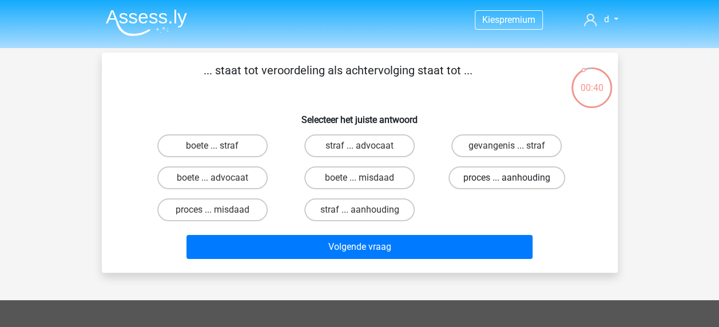
click at [486, 177] on label "proces ... aanhouding" at bounding box center [507, 178] width 117 height 23
click at [507, 178] on input "proces ... aanhouding" at bounding box center [510, 181] width 7 height 7
radio input "true"
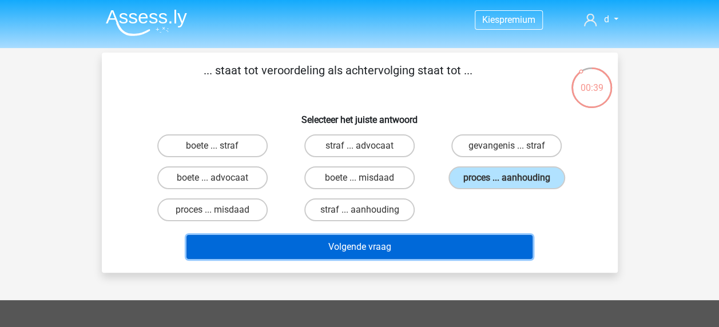
click at [391, 246] on button "Volgende vraag" at bounding box center [360, 247] width 346 height 24
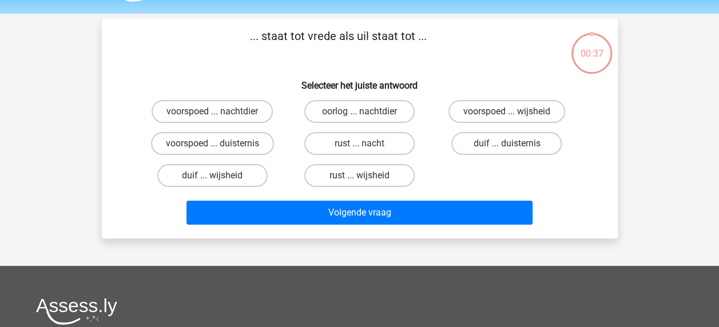
scroll to position [53, 0]
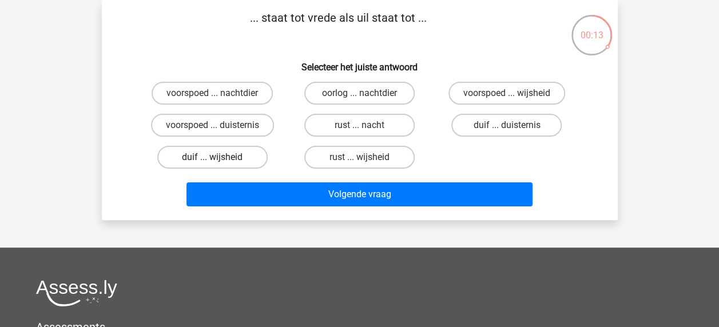
click at [192, 157] on label "duif ... wijsheid" at bounding box center [212, 157] width 110 height 23
click at [212, 157] on input "duif ... wijsheid" at bounding box center [215, 160] width 7 height 7
radio input "true"
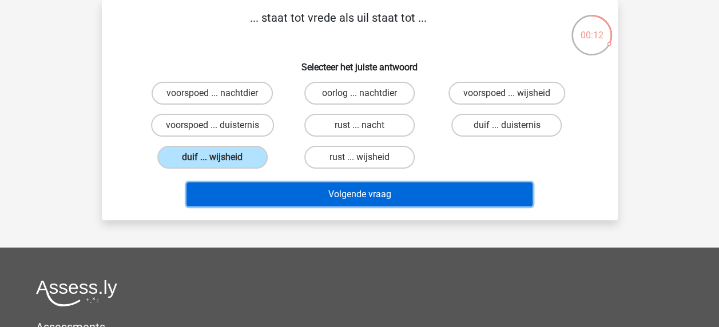
click at [264, 187] on button "Volgende vraag" at bounding box center [360, 195] width 346 height 24
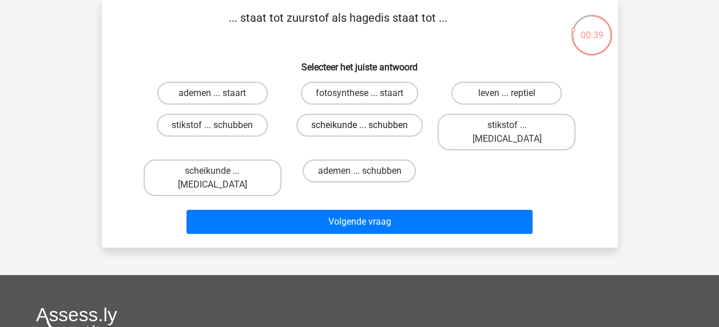
click at [355, 122] on label "scheikunde ... schubben" at bounding box center [359, 125] width 126 height 23
click at [359, 125] on input "scheikunde ... schubben" at bounding box center [362, 128] width 7 height 7
radio input "true"
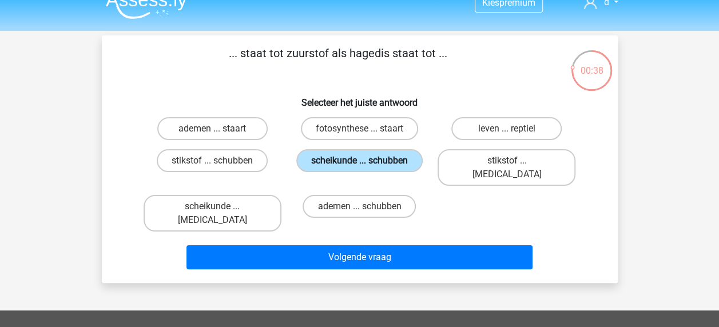
scroll to position [0, 0]
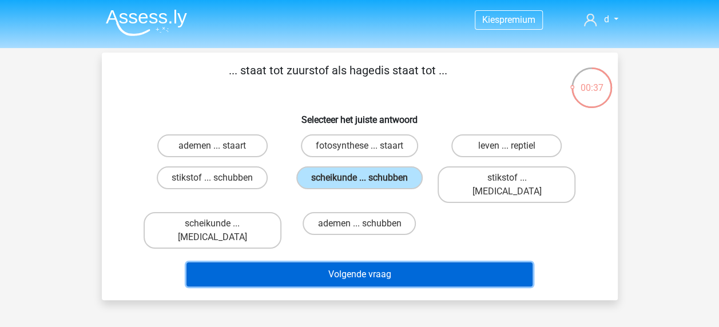
click at [363, 263] on button "Volgende vraag" at bounding box center [360, 275] width 346 height 24
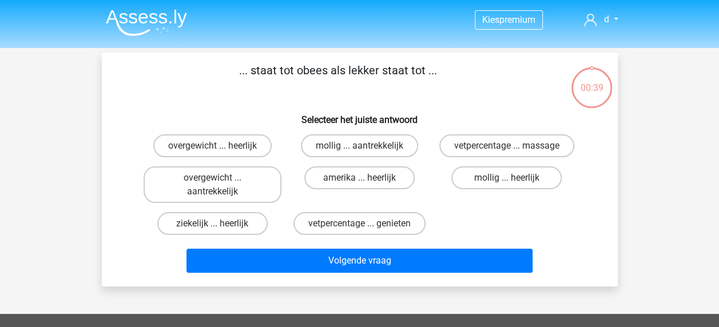
scroll to position [53, 0]
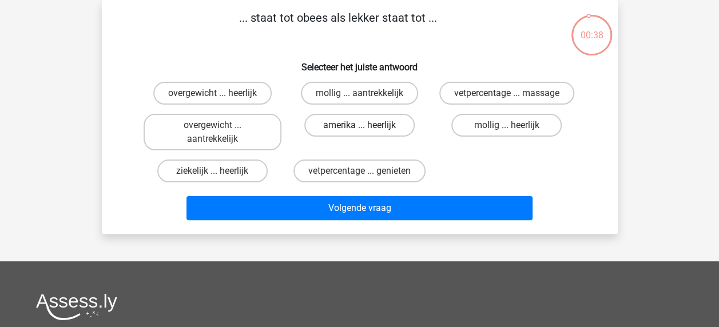
click at [371, 126] on label "amerika ... heerlijk" at bounding box center [359, 125] width 110 height 23
click at [367, 126] on input "amerika ... heerlijk" at bounding box center [362, 128] width 7 height 7
radio input "true"
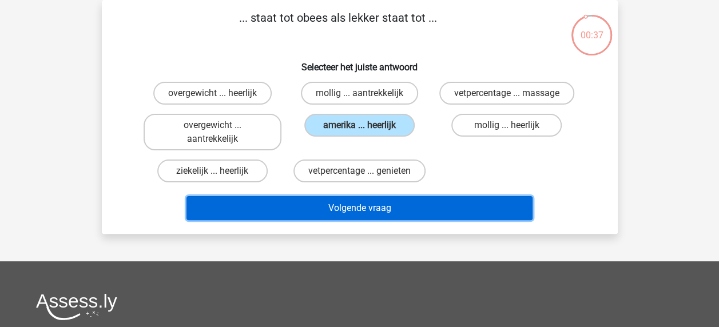
click at [367, 211] on button "Volgende vraag" at bounding box center [360, 208] width 346 height 24
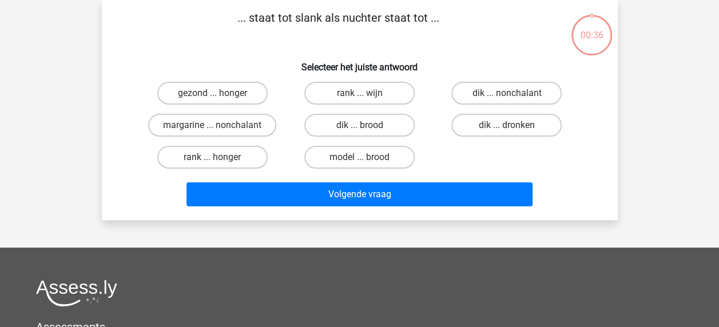
click at [366, 158] on input "model ... brood" at bounding box center [362, 160] width 7 height 7
radio input "true"
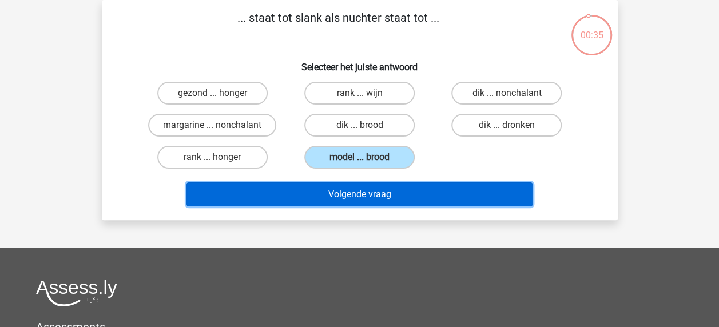
click at [347, 201] on button "Volgende vraag" at bounding box center [360, 195] width 346 height 24
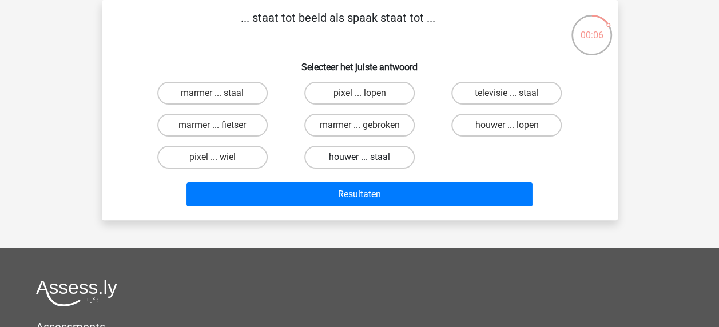
click at [385, 161] on label "houwer ... staal" at bounding box center [359, 157] width 110 height 23
click at [367, 161] on input "houwer ... staal" at bounding box center [362, 160] width 7 height 7
radio input "true"
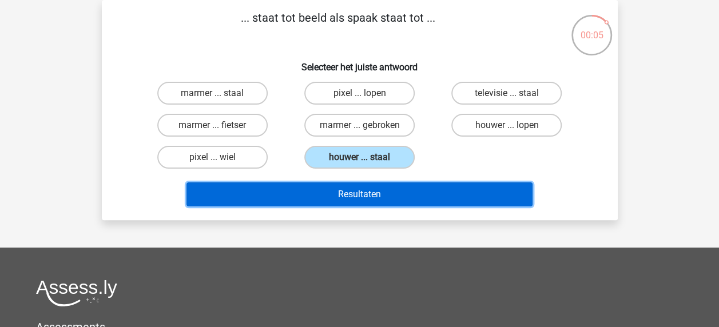
click at [371, 197] on button "Resultaten" at bounding box center [360, 195] width 346 height 24
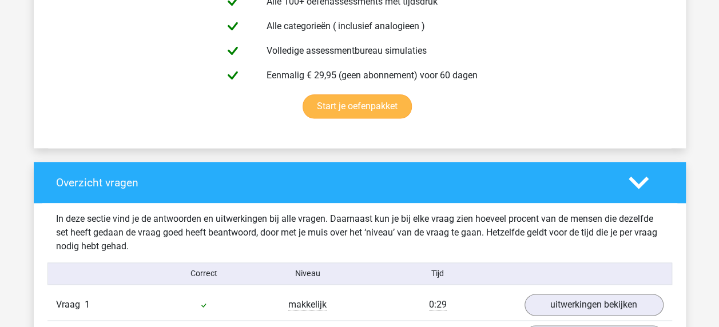
scroll to position [687, 0]
